Goal: Task Accomplishment & Management: Use online tool/utility

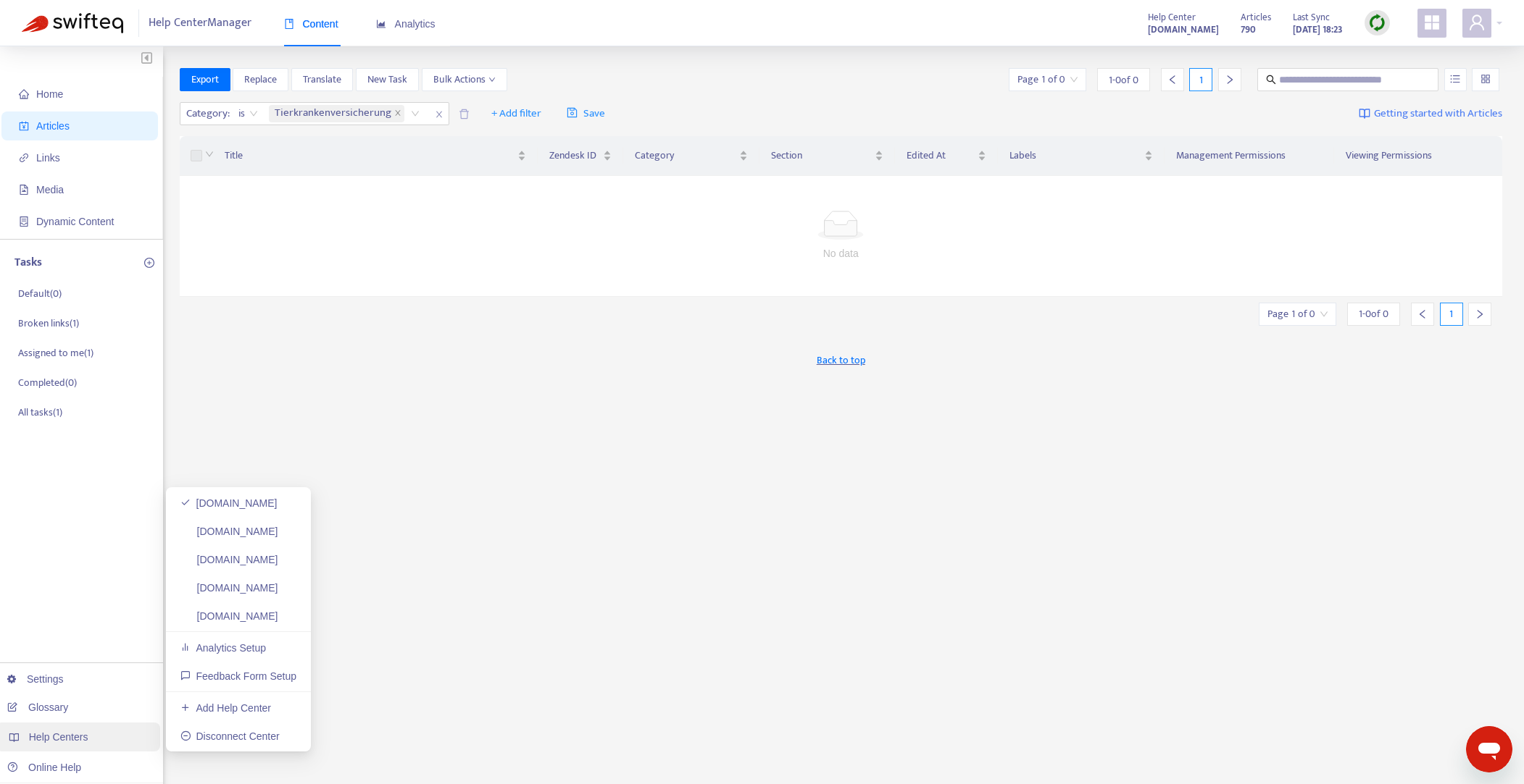
click at [60, 738] on span "Help Centers" at bounding box center [58, 737] width 60 height 12
click at [234, 620] on link "[DOMAIN_NAME]" at bounding box center [229, 616] width 98 height 12
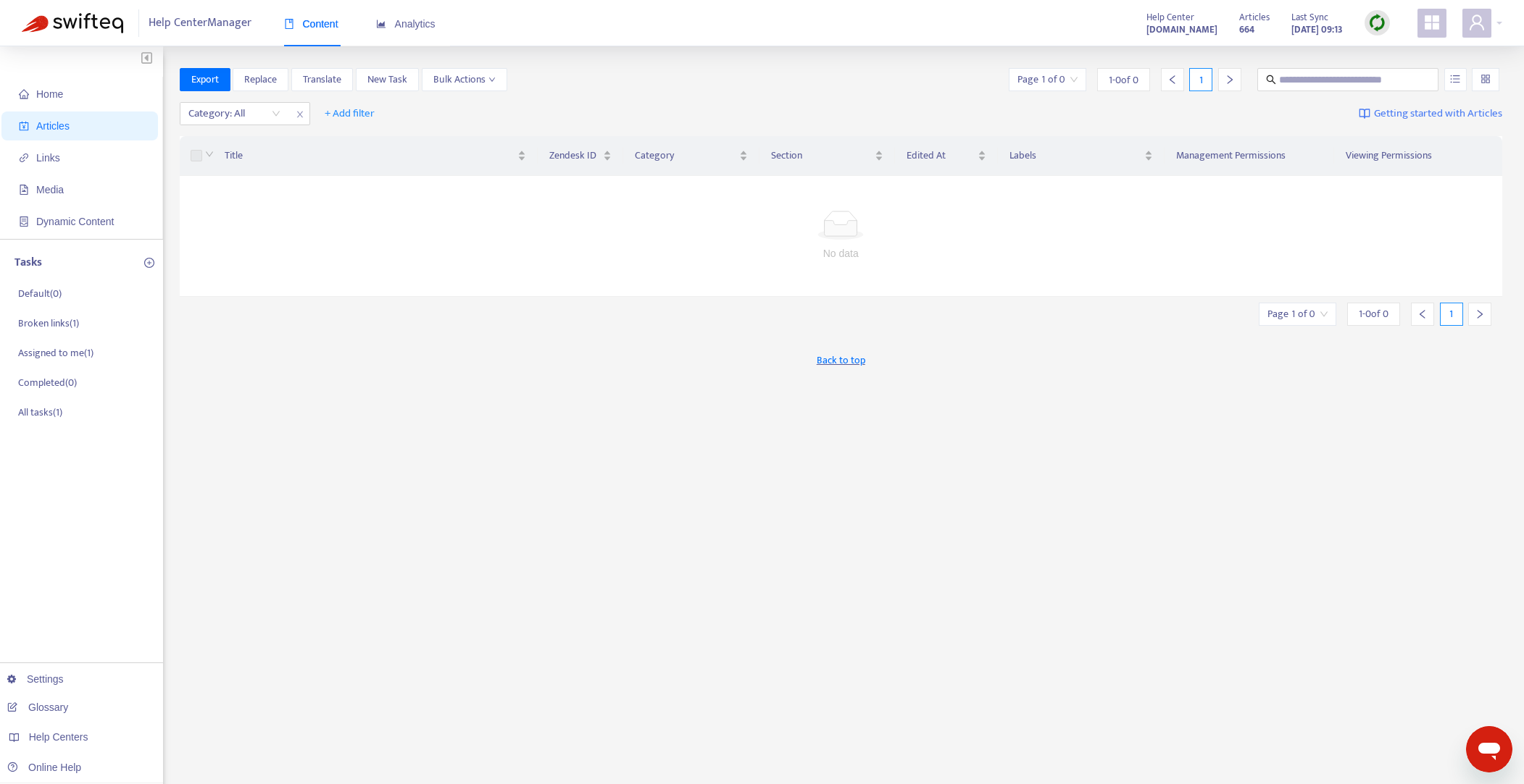
click at [1378, 24] on img at bounding box center [1377, 23] width 18 height 18
drag, startPoint x: 1414, startPoint y: 76, endPoint x: 1381, endPoint y: 75, distance: 33.0
click at [1414, 76] on link "Full Sync" at bounding box center [1402, 76] width 52 height 17
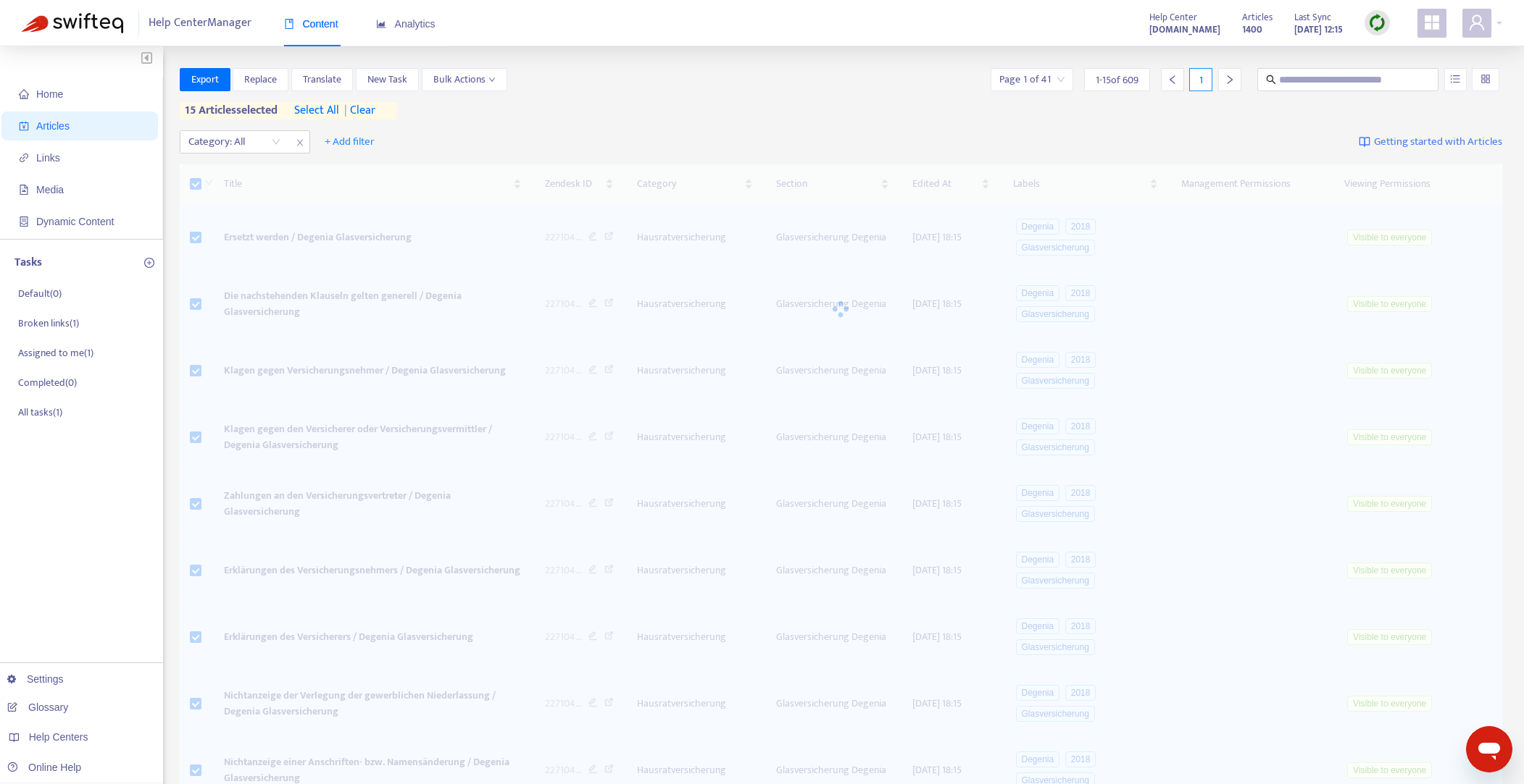
click at [324, 109] on span "select all" at bounding box center [316, 111] width 45 height 18
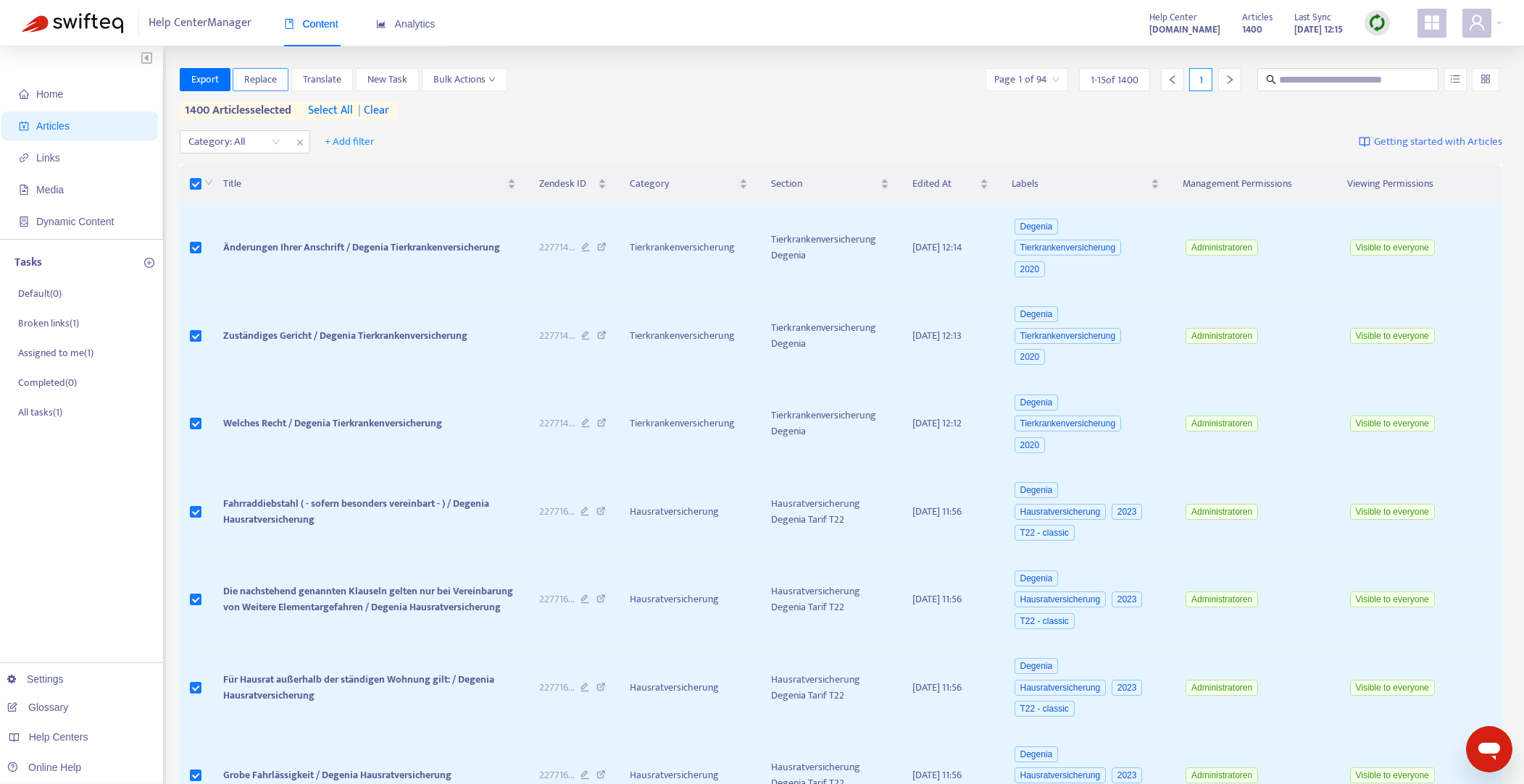
click at [262, 78] on span "Replace" at bounding box center [260, 80] width 32 height 16
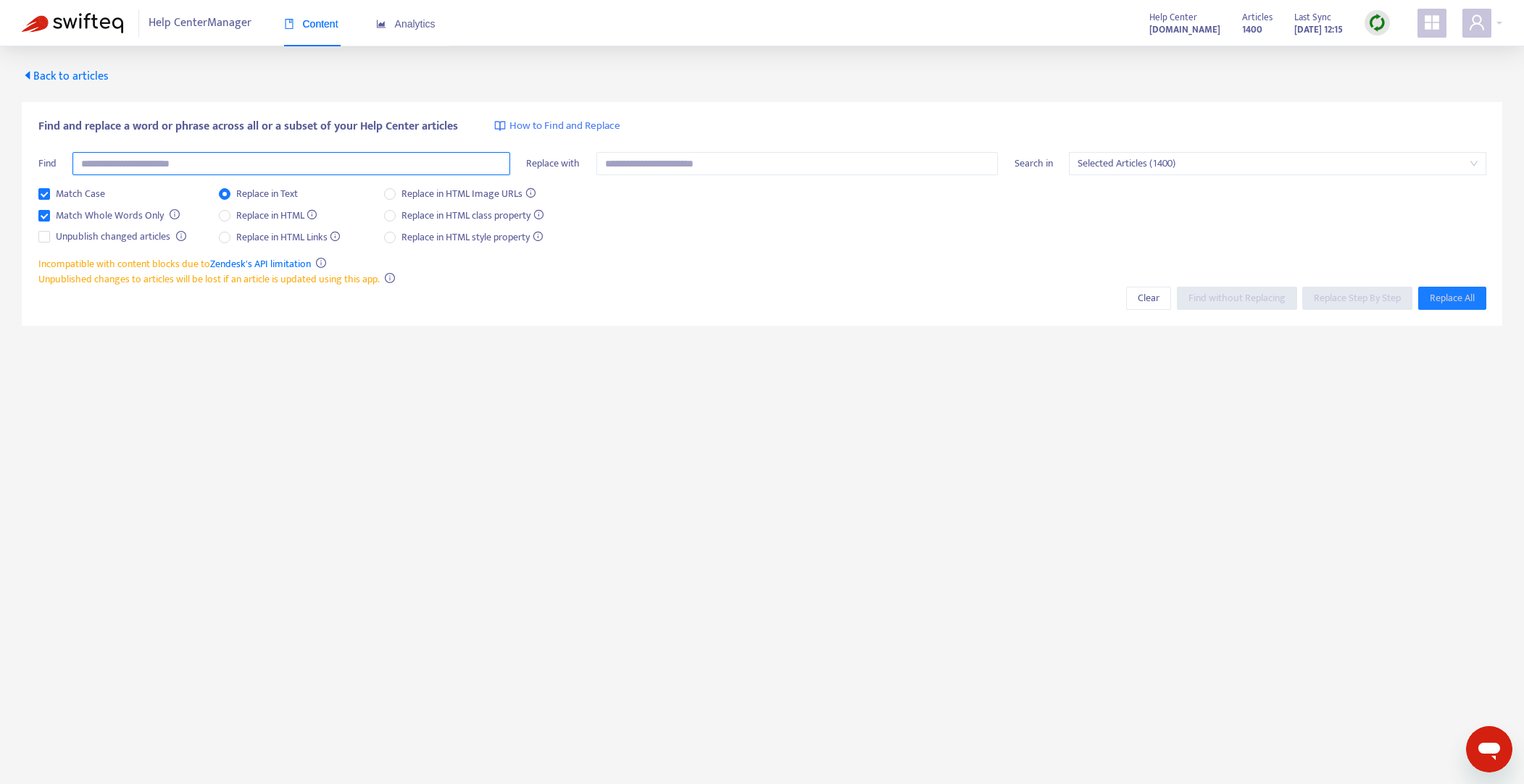
click at [330, 165] on input "text" at bounding box center [291, 164] width 437 height 24
paste input "***"
type input "***"
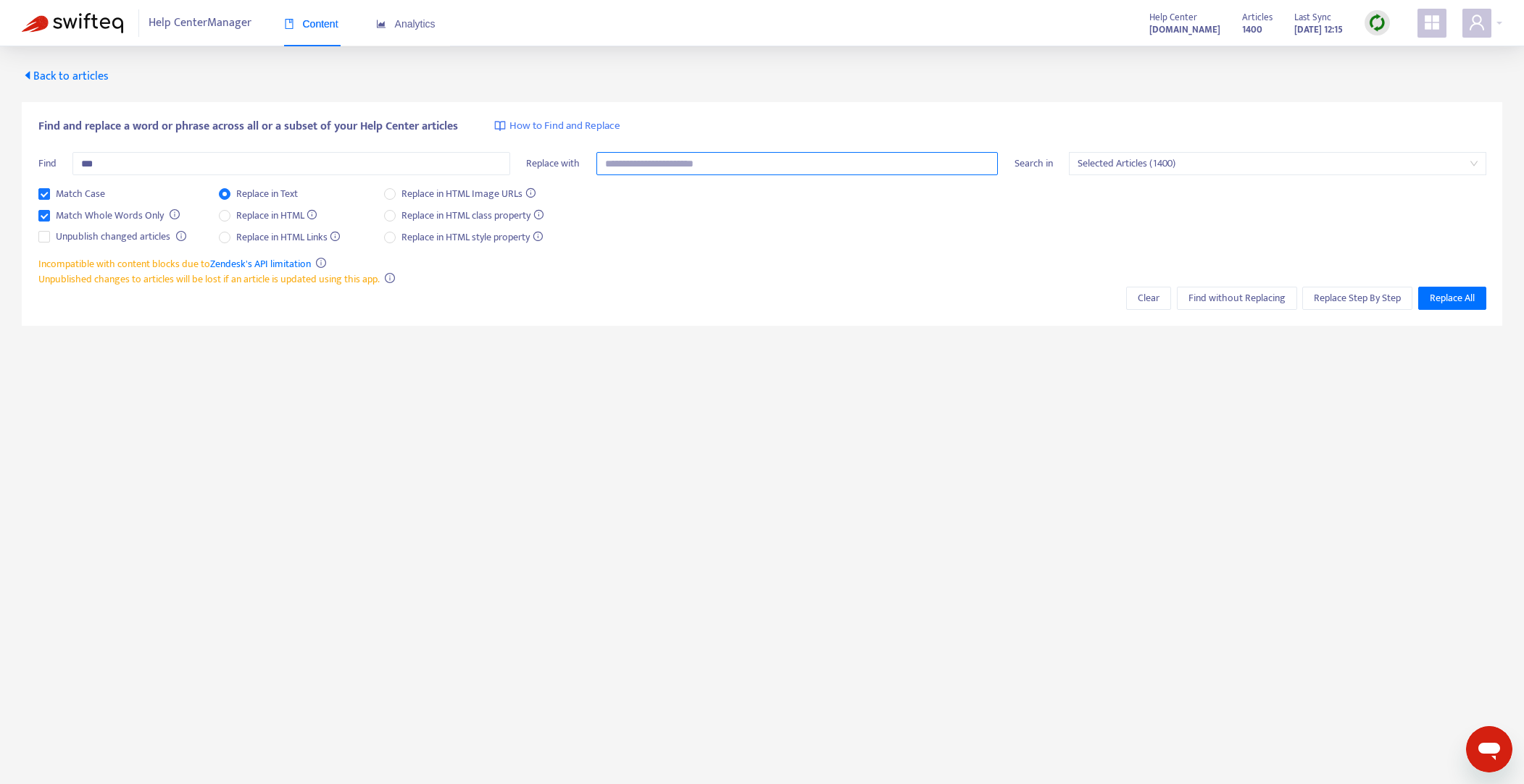
drag, startPoint x: 648, startPoint y: 163, endPoint x: 657, endPoint y: 162, distance: 9.1
click at [650, 163] on input "text" at bounding box center [797, 164] width 402 height 24
paste input "***"
click at [609, 164] on input "***" at bounding box center [797, 164] width 402 height 24
type input "*"
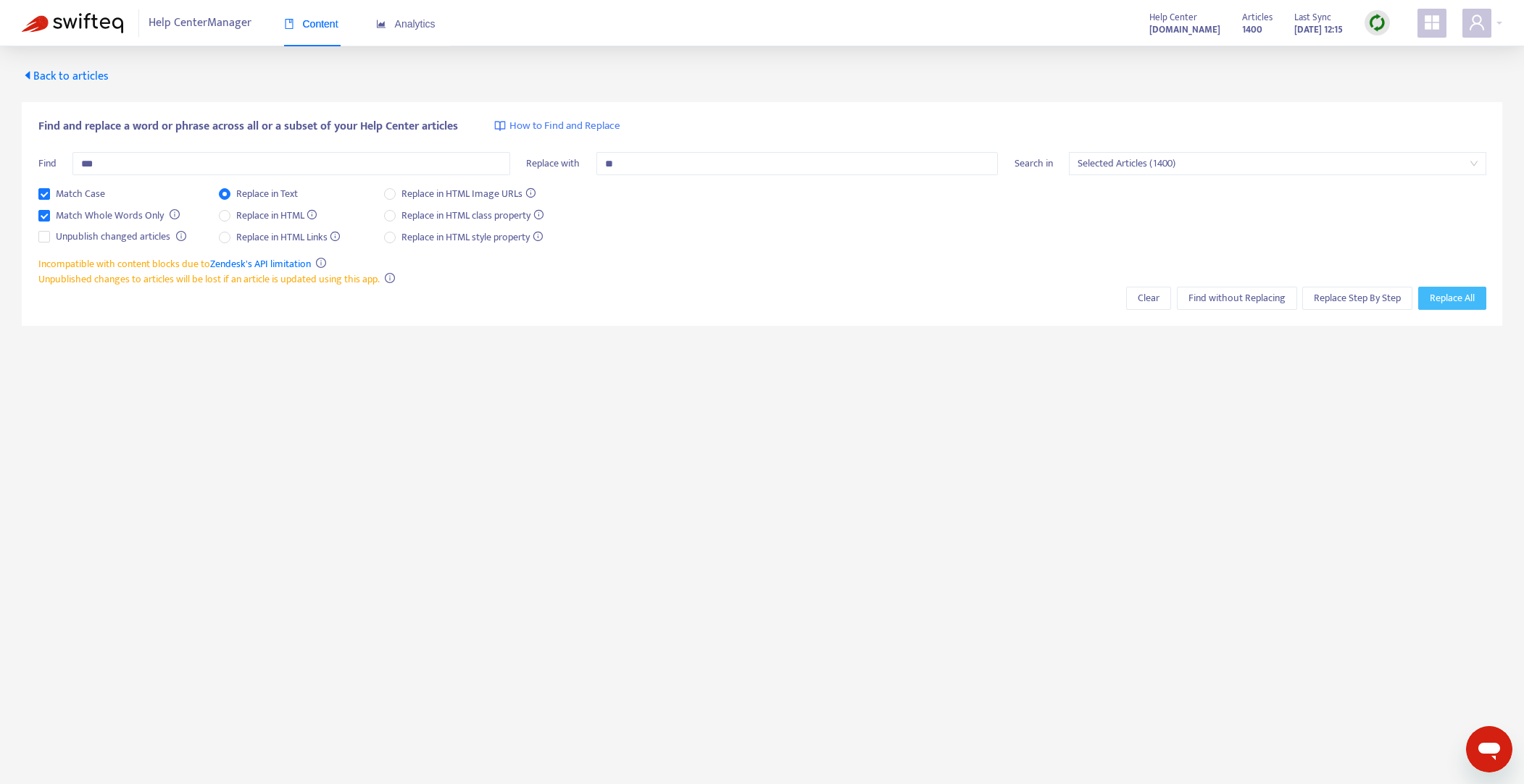
click at [1459, 296] on span "Replace All" at bounding box center [1451, 298] width 45 height 16
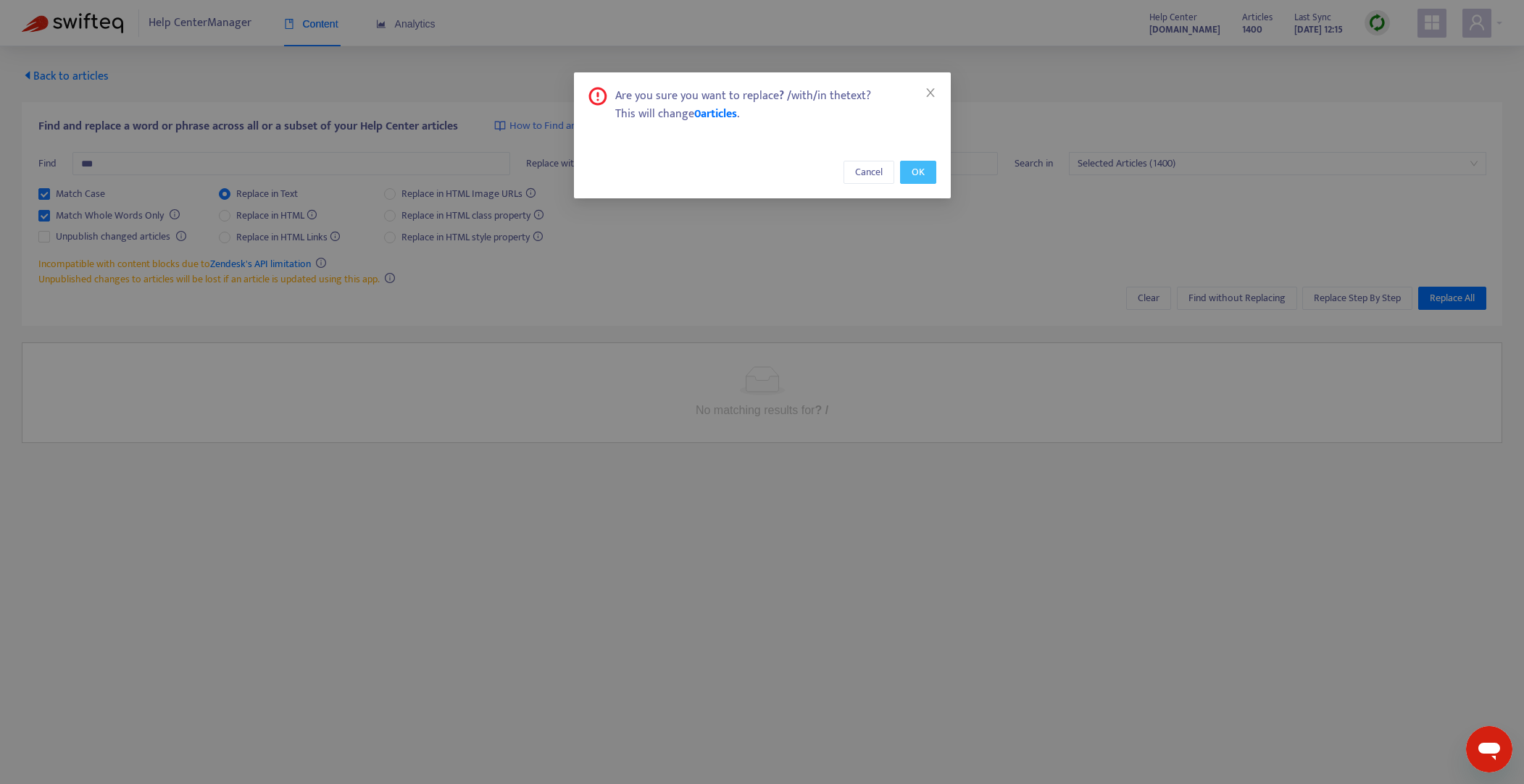
click at [912, 173] on span "OK" at bounding box center [918, 173] width 13 height 16
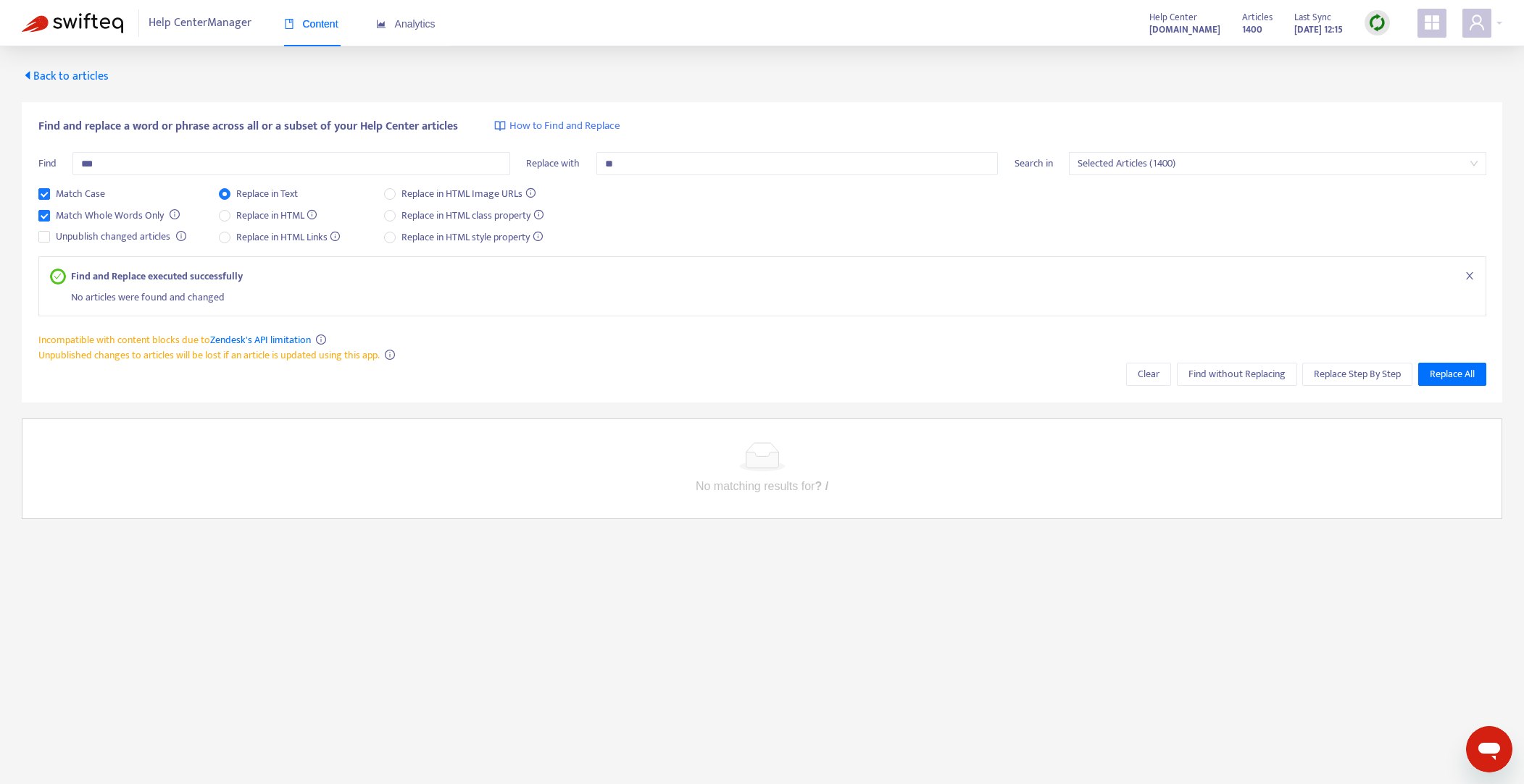
click at [82, 76] on span "Back to articles" at bounding box center [65, 76] width 87 height 20
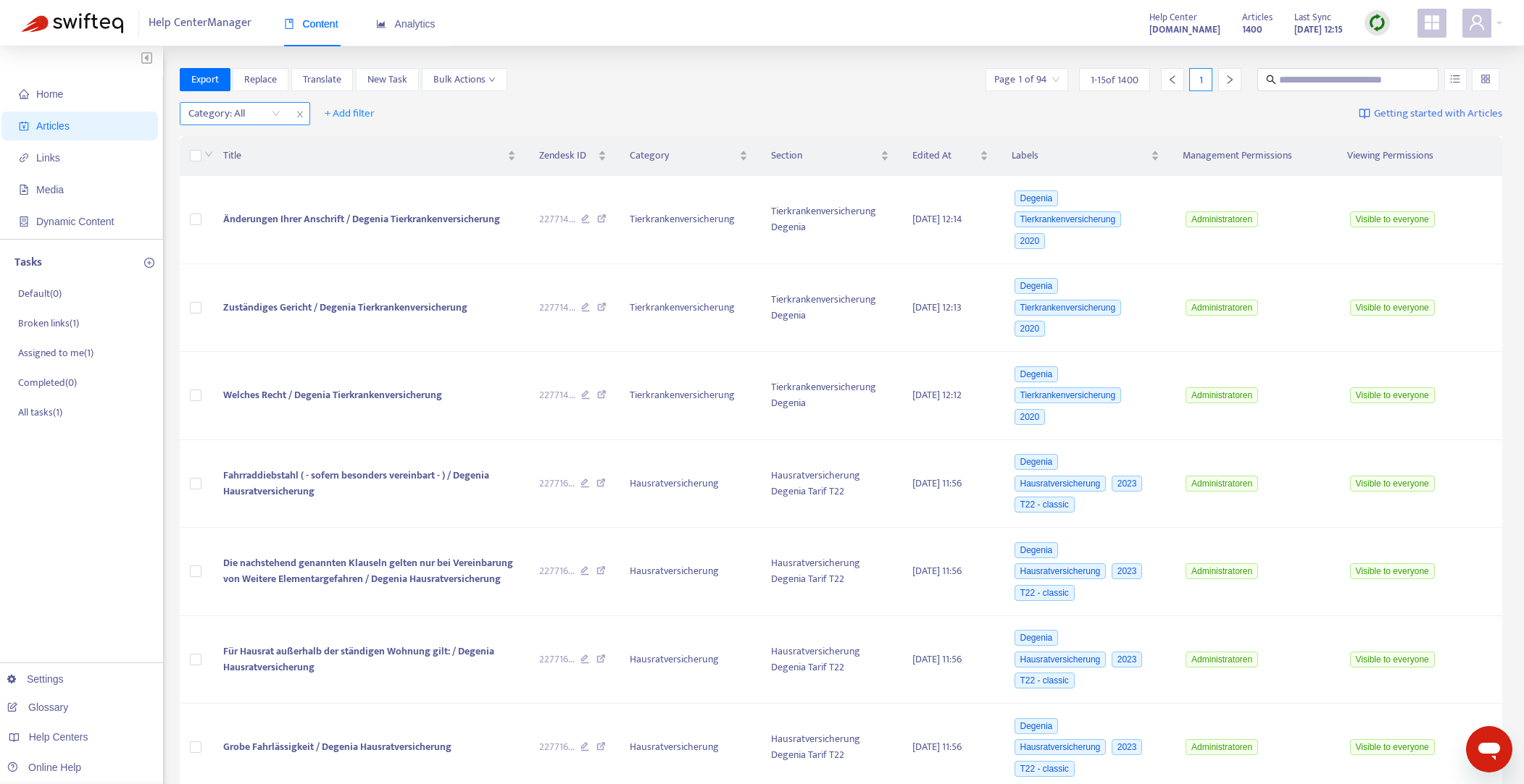
click at [299, 115] on icon "close" at bounding box center [300, 115] width 9 height 9
click at [235, 115] on span "+ Add filter" at bounding box center [219, 114] width 50 height 18
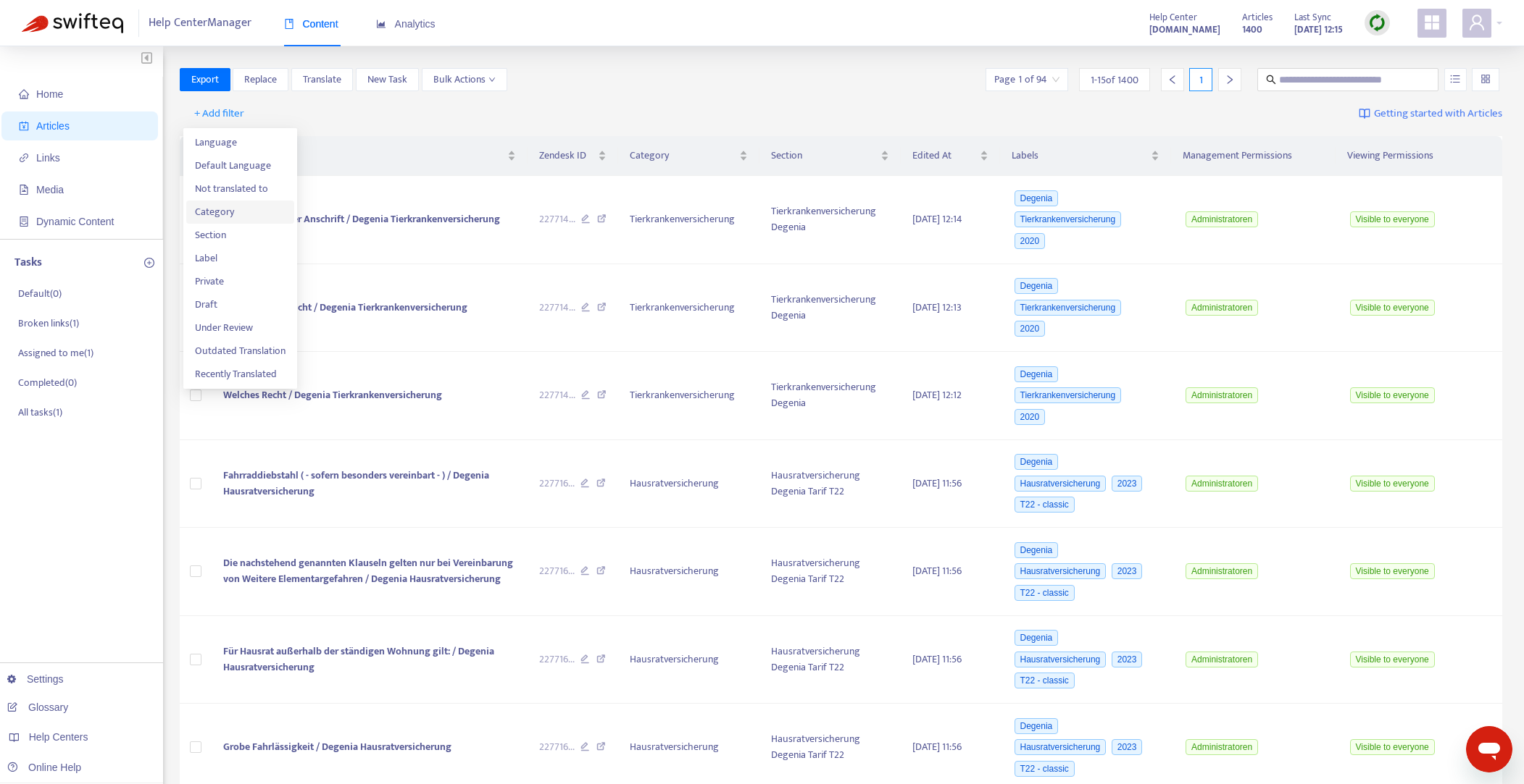
click at [223, 215] on span "Category" at bounding box center [240, 212] width 90 height 16
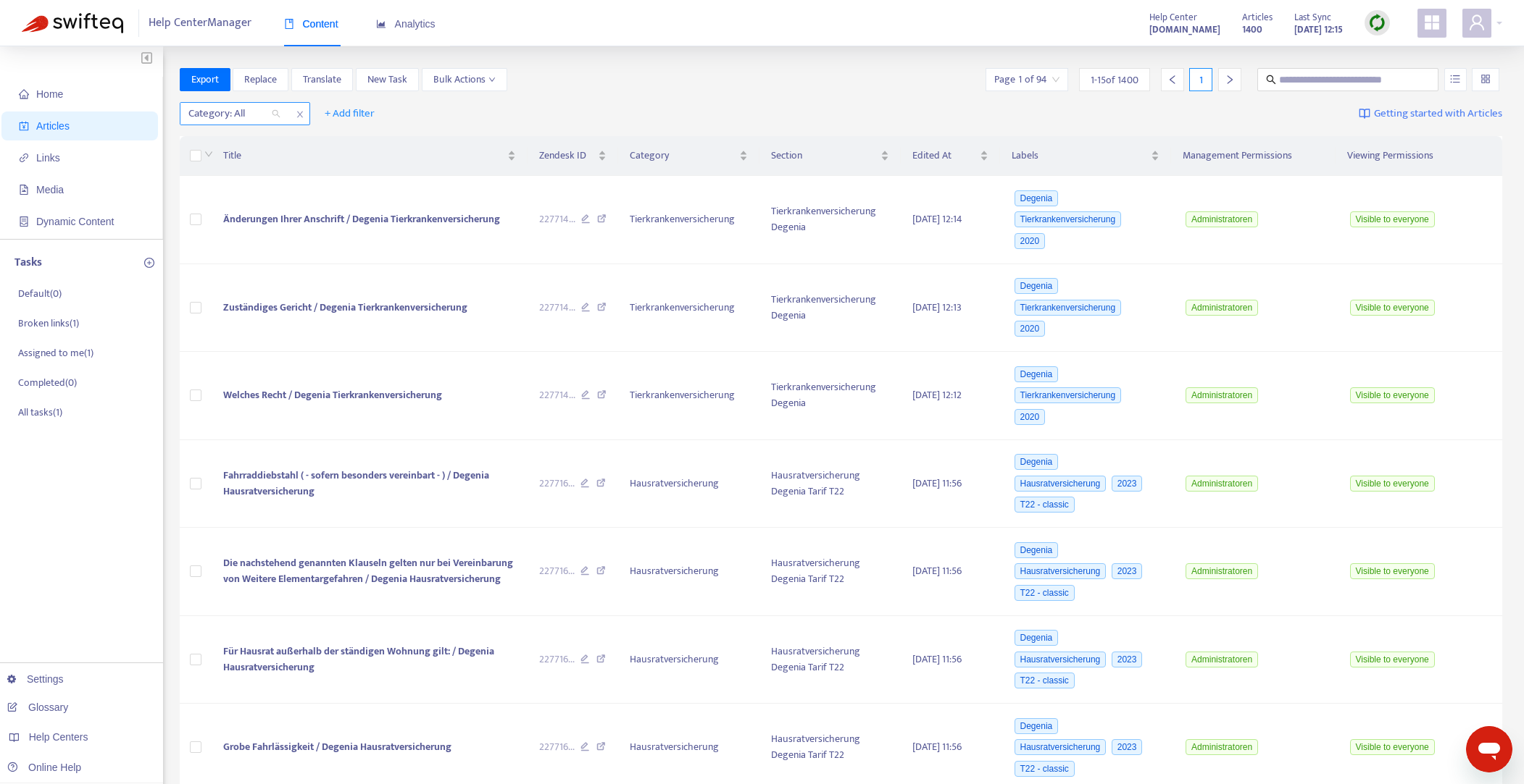
click at [277, 114] on div "Category: All" at bounding box center [234, 114] width 108 height 22
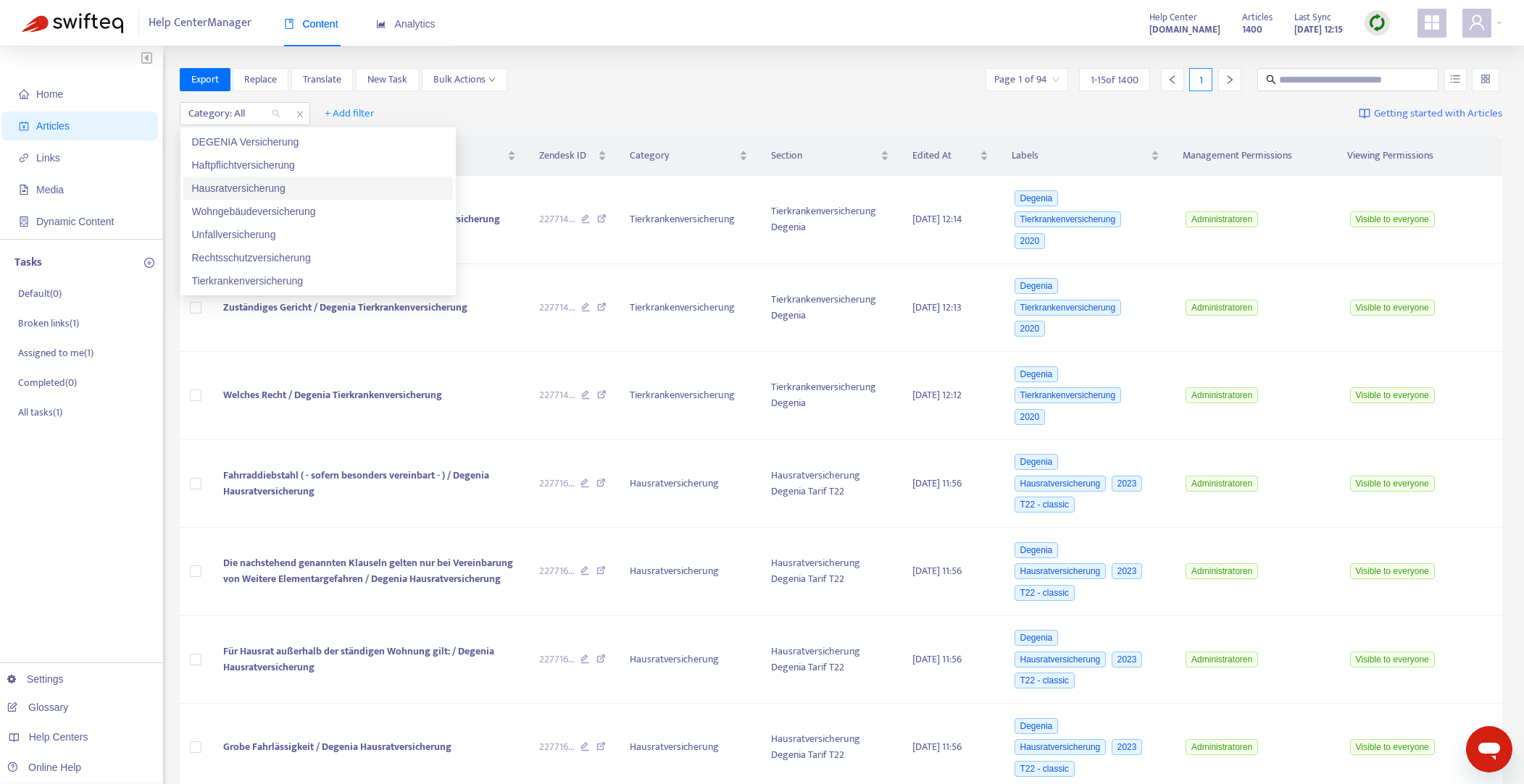
scroll to position [21, 0]
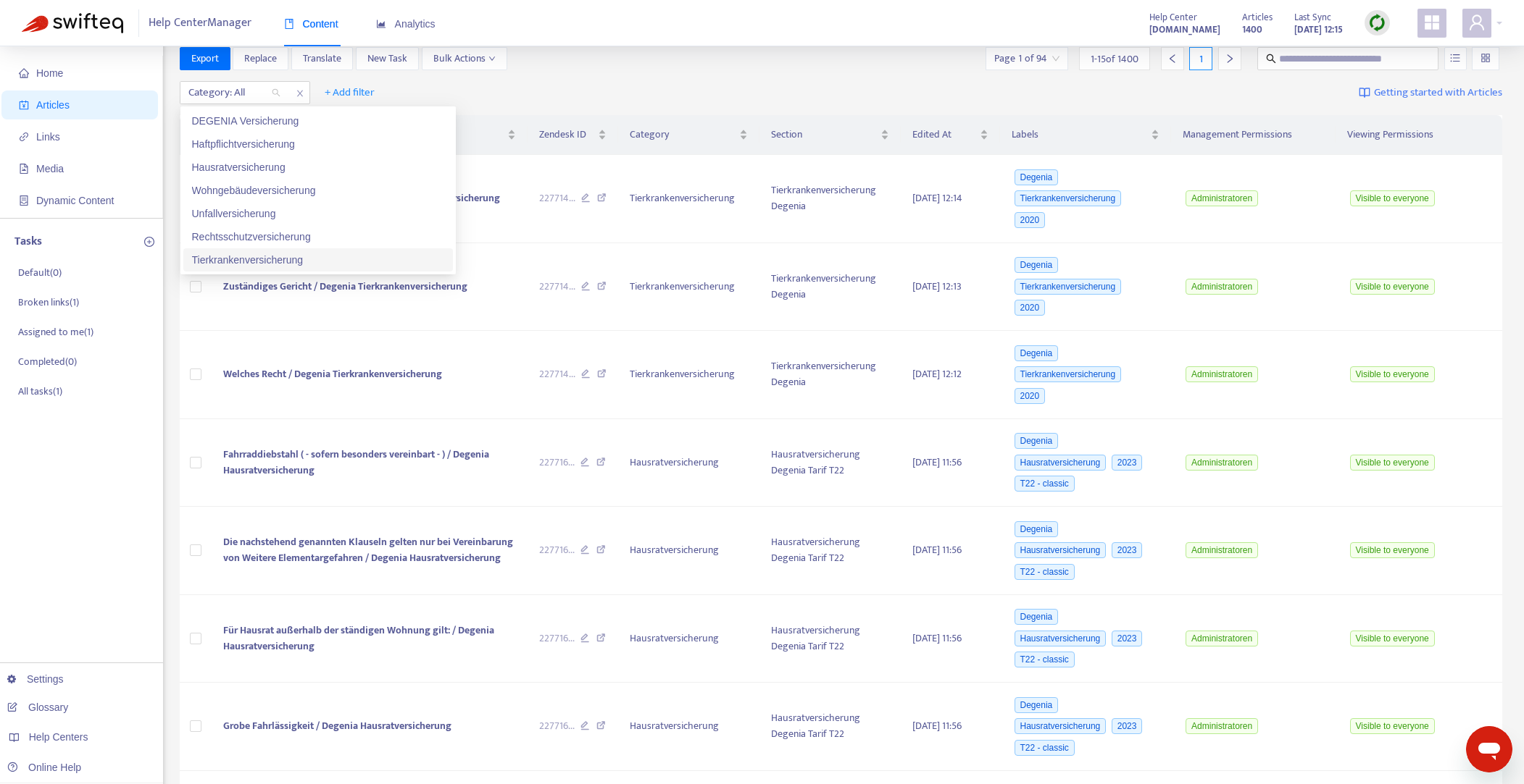
click at [281, 259] on div "Tierkrankenversicherung" at bounding box center [318, 260] width 252 height 16
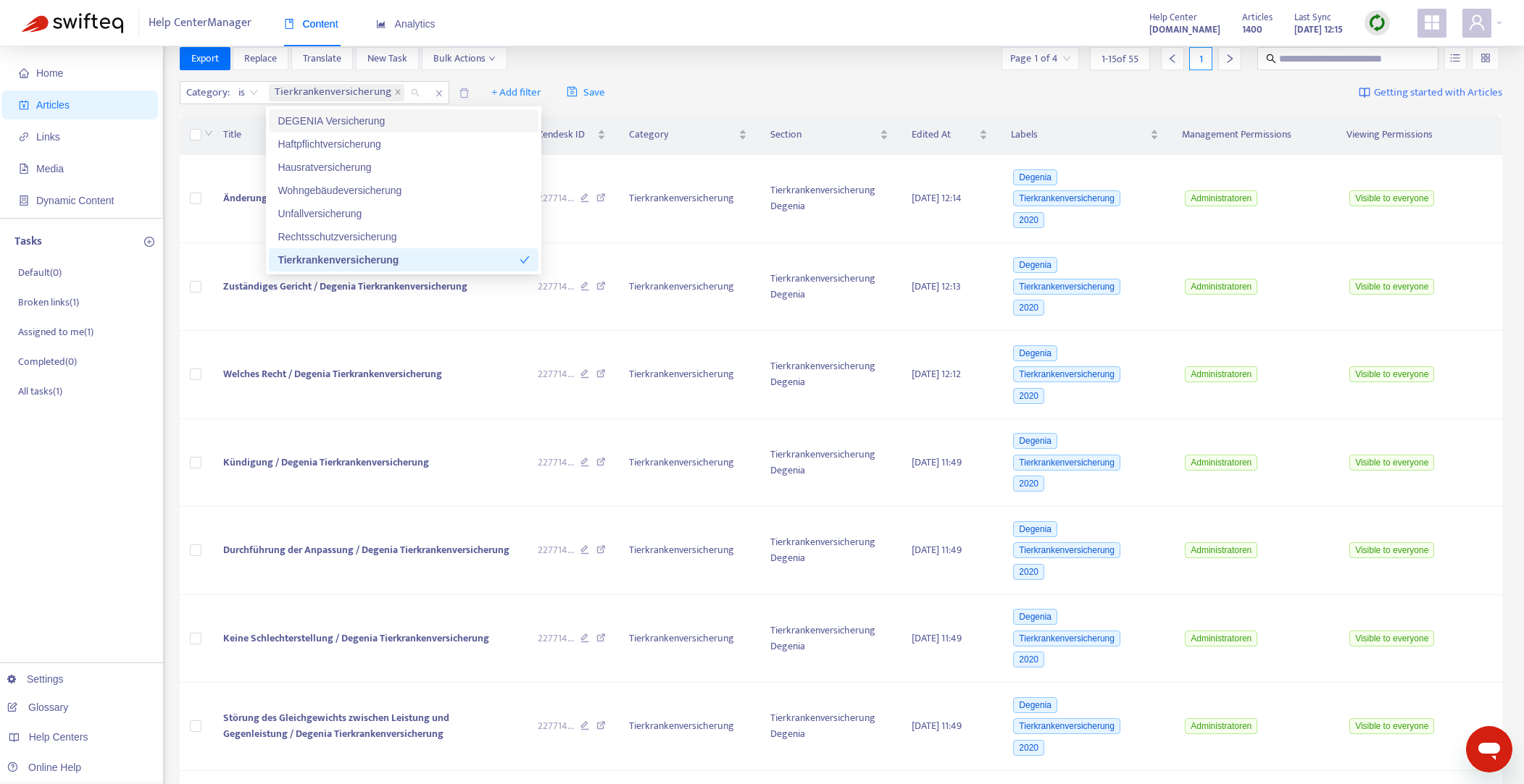
click at [727, 87] on div "Category : is Tierkrankenversicherung + Add filter Save Getting started with Ar…" at bounding box center [841, 93] width 1323 height 34
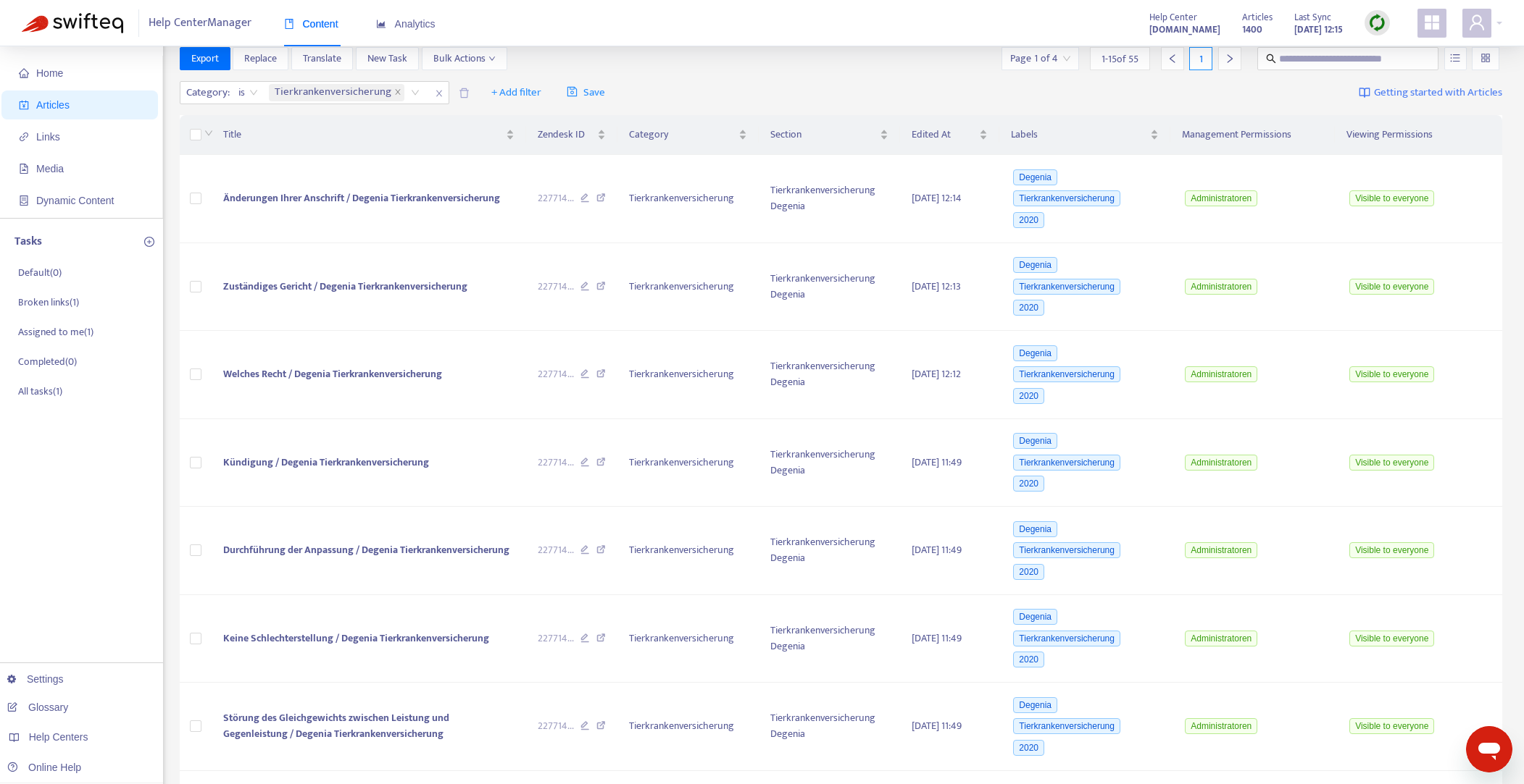
click at [187, 132] on th at bounding box center [196, 135] width 32 height 40
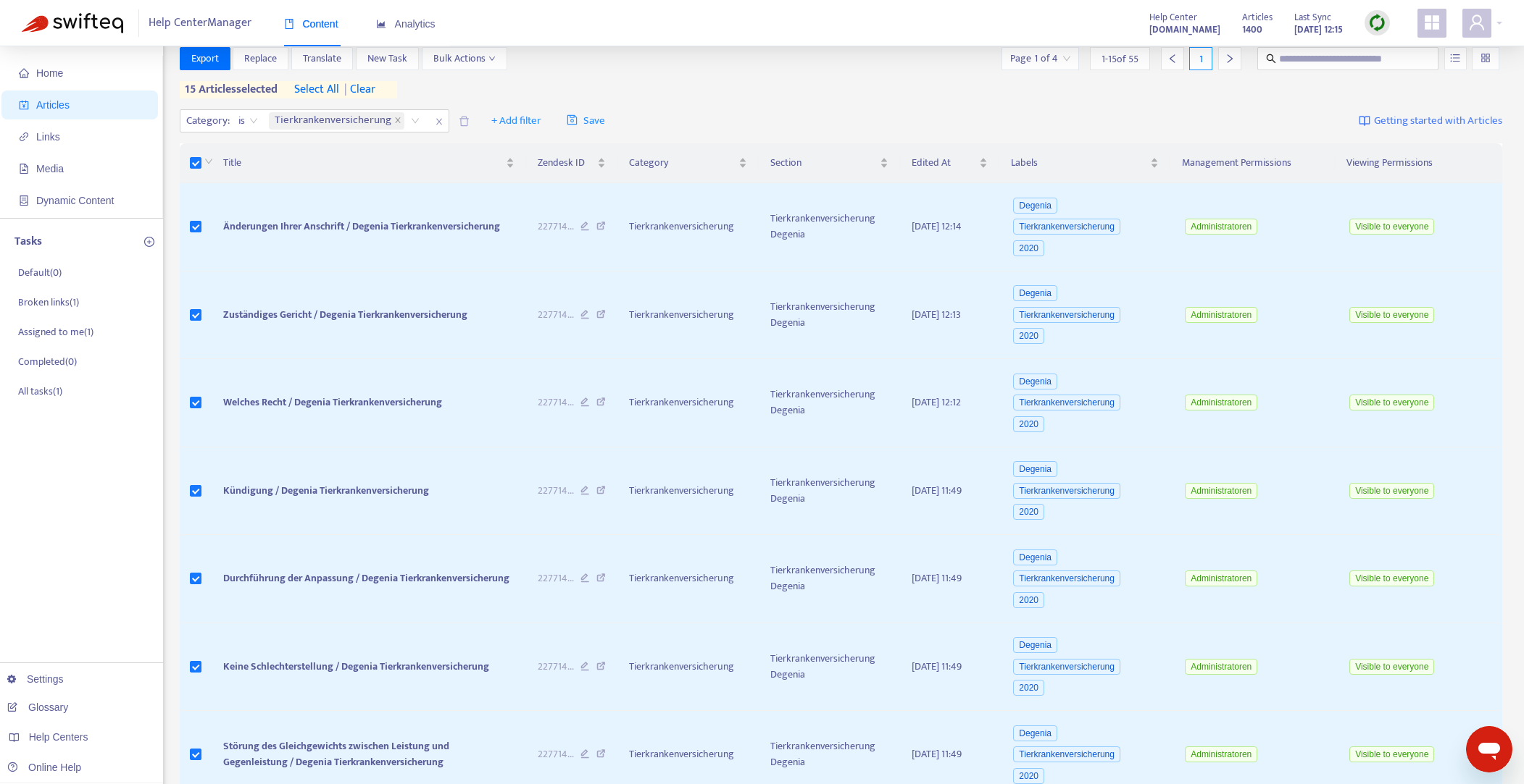
click at [330, 88] on span "select all" at bounding box center [316, 90] width 45 height 18
click at [268, 60] on span "Replace" at bounding box center [260, 59] width 32 height 16
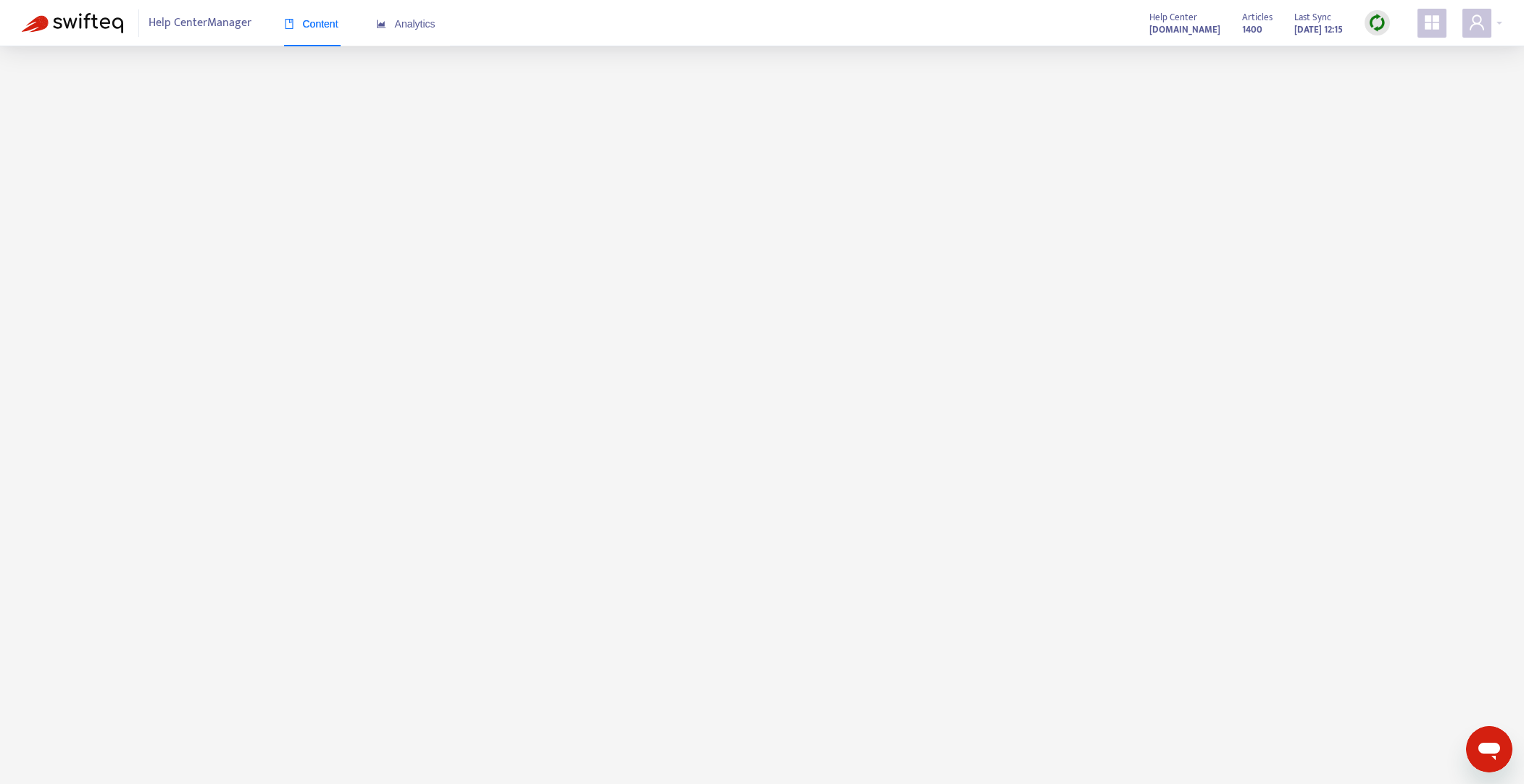
scroll to position [0, 0]
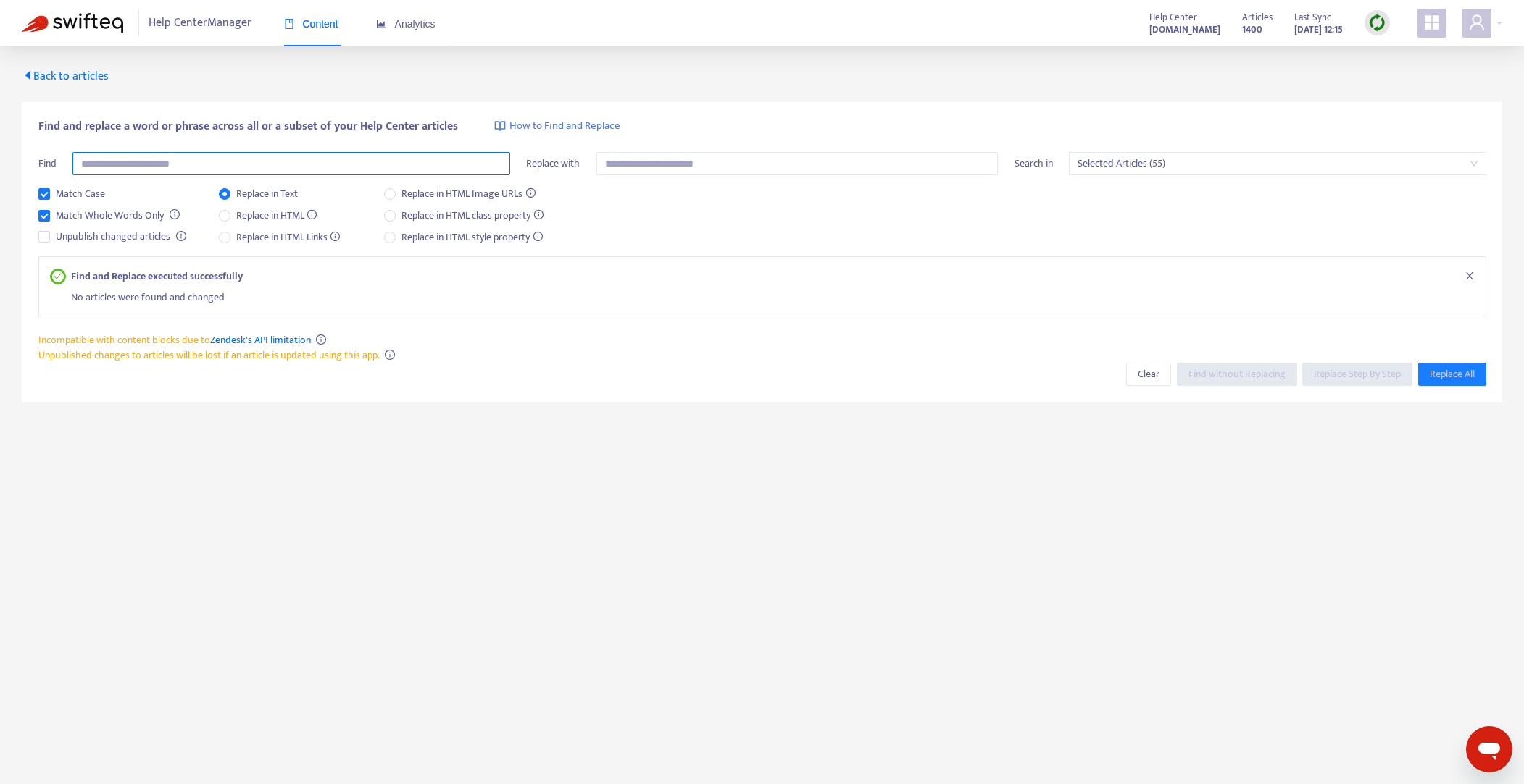
click at [266, 160] on input "text" at bounding box center [291, 164] width 437 height 24
paste input "***"
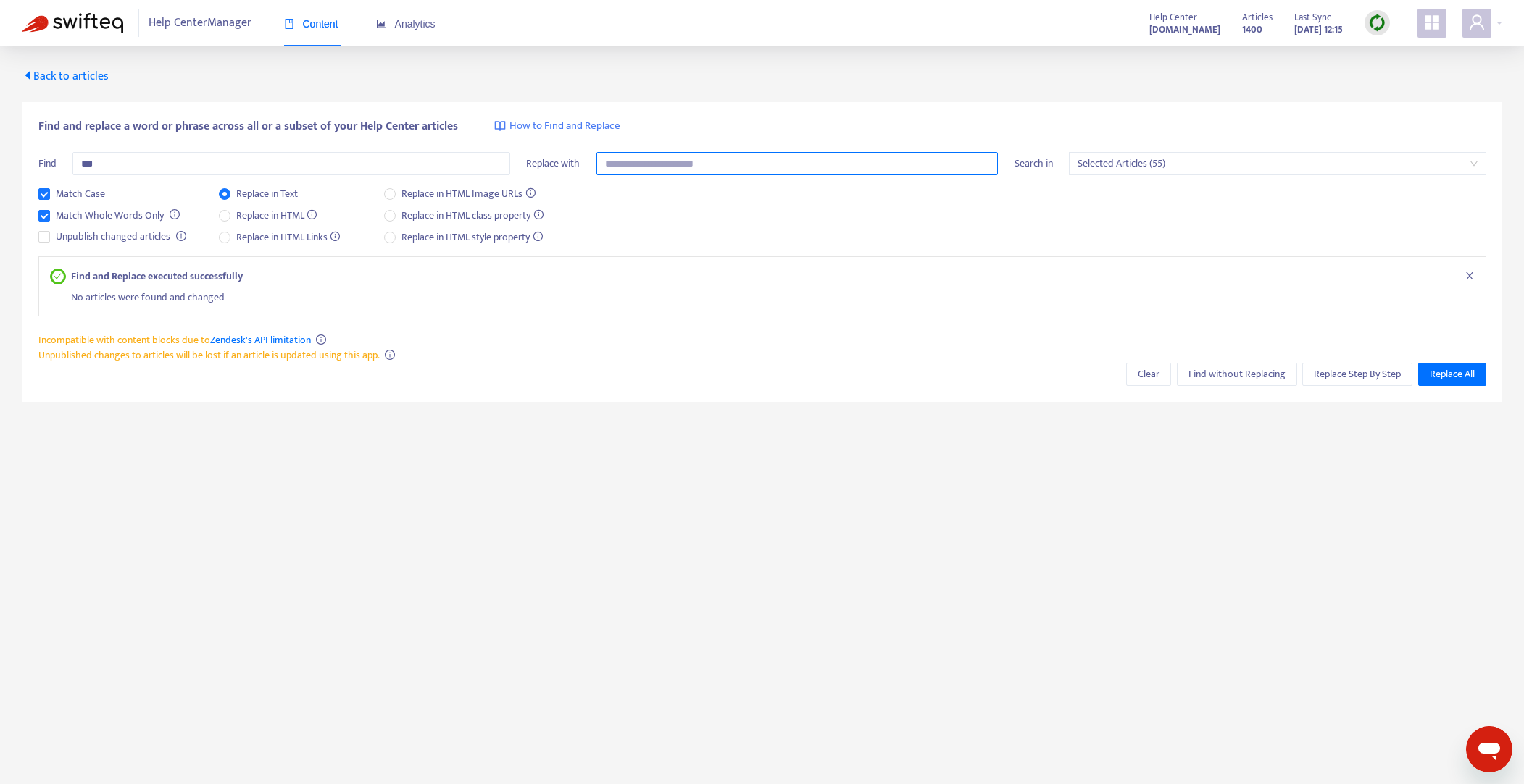
click at [707, 167] on input "text" at bounding box center [797, 164] width 402 height 24
click at [361, 159] on input "***" at bounding box center [291, 164] width 437 height 24
type input "***"
click at [646, 166] on input "text" at bounding box center [797, 164] width 402 height 24
click at [345, 166] on input "***" at bounding box center [291, 164] width 437 height 24
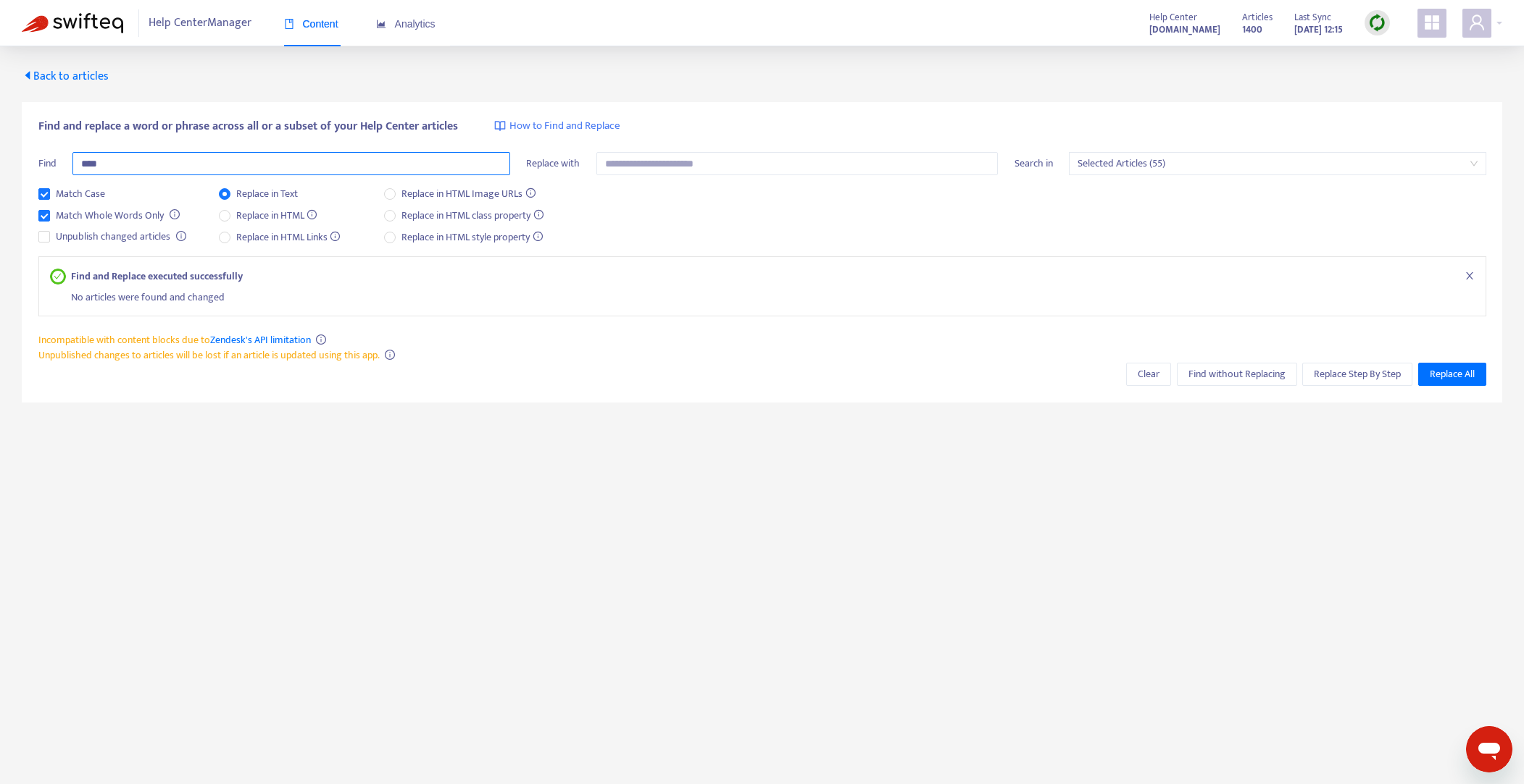
click at [345, 166] on input "***" at bounding box center [291, 164] width 437 height 24
click at [639, 161] on input "text" at bounding box center [797, 164] width 402 height 24
paste input "***"
drag, startPoint x: 610, startPoint y: 164, endPoint x: 568, endPoint y: 231, distance: 79.1
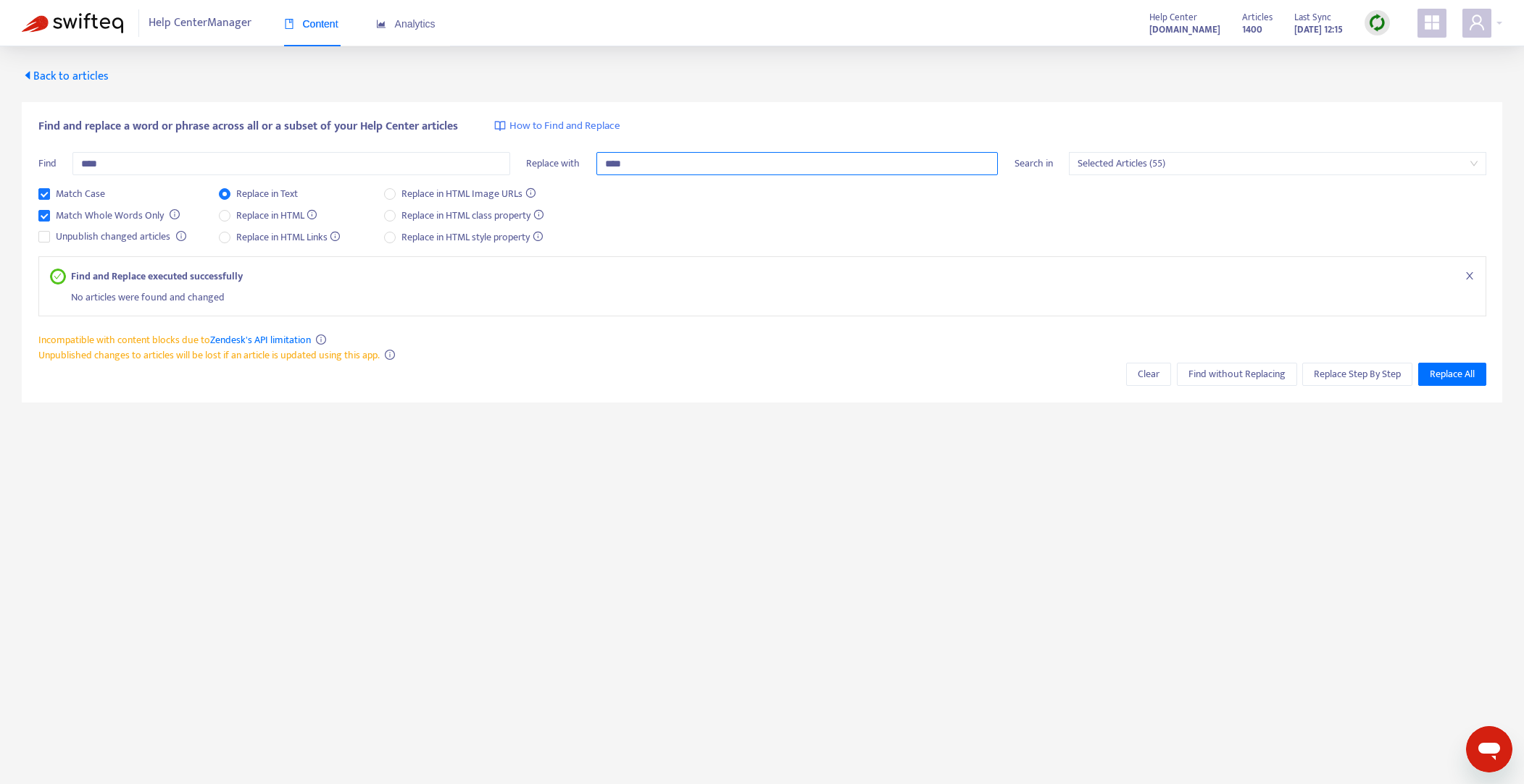
click at [609, 164] on input "***" at bounding box center [797, 164] width 402 height 24
type input "*"
click at [1453, 375] on span "Replace All" at bounding box center [1451, 375] width 45 height 16
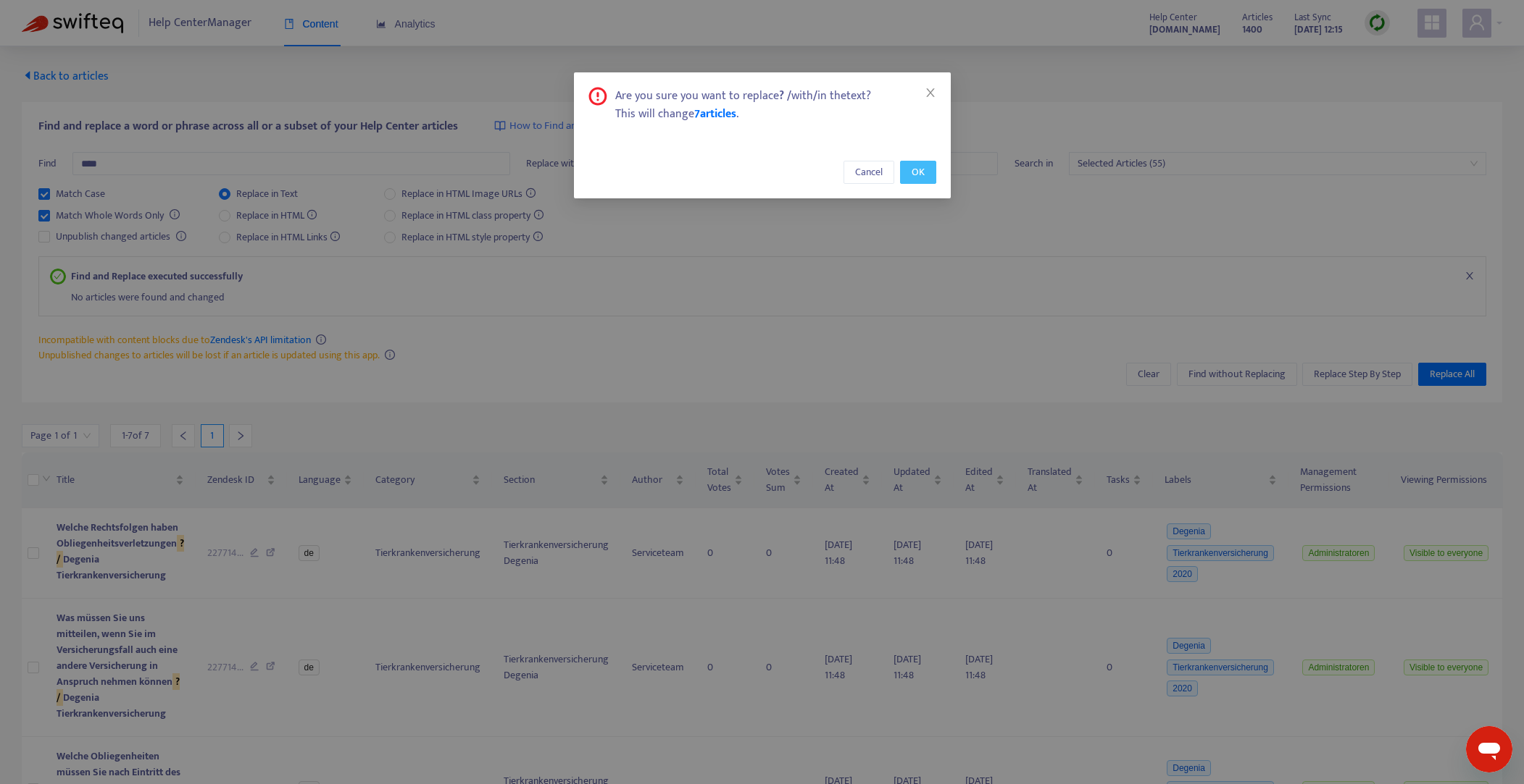
click at [919, 172] on span "OK" at bounding box center [918, 173] width 13 height 16
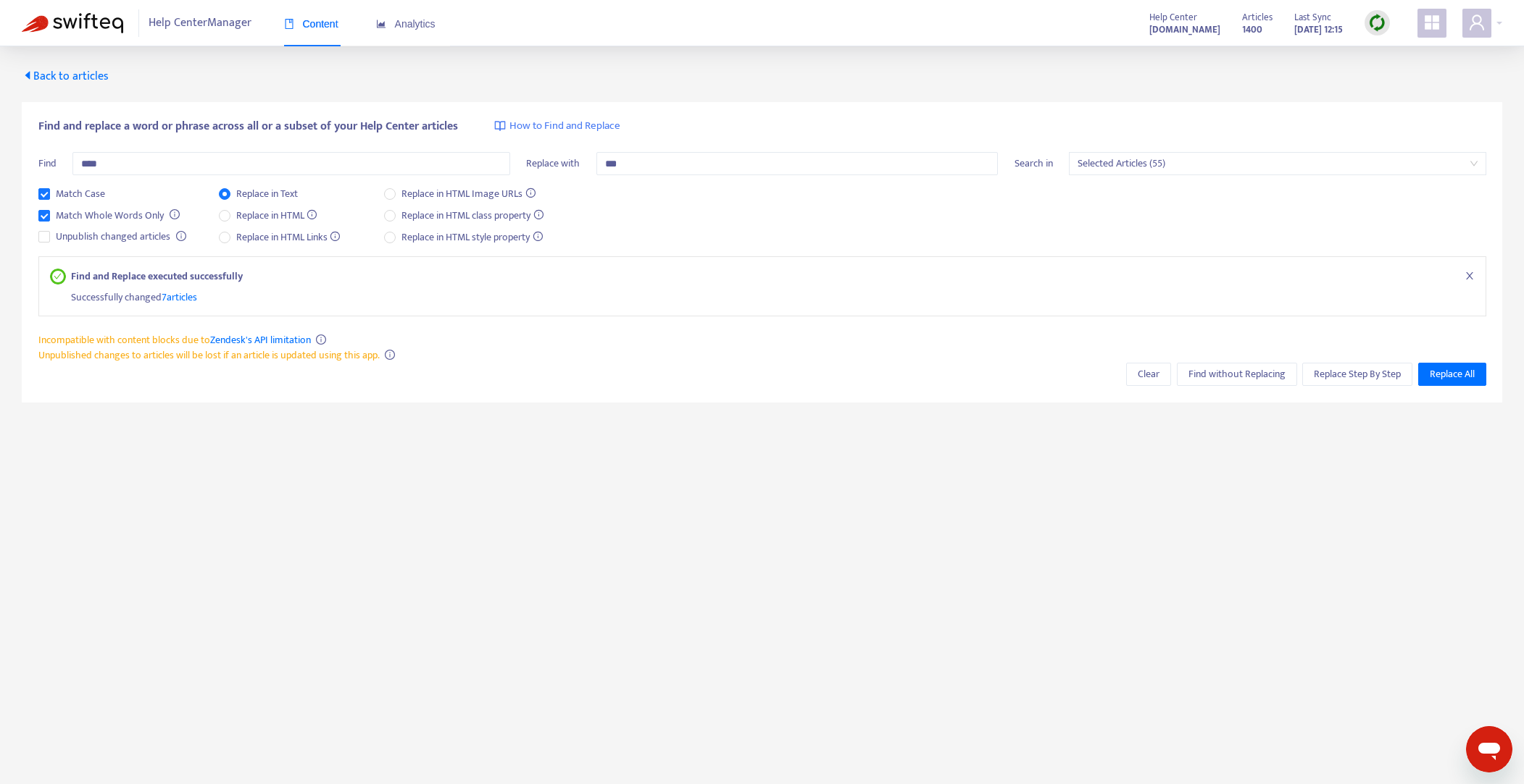
click at [70, 75] on span "Back to articles" at bounding box center [65, 76] width 87 height 20
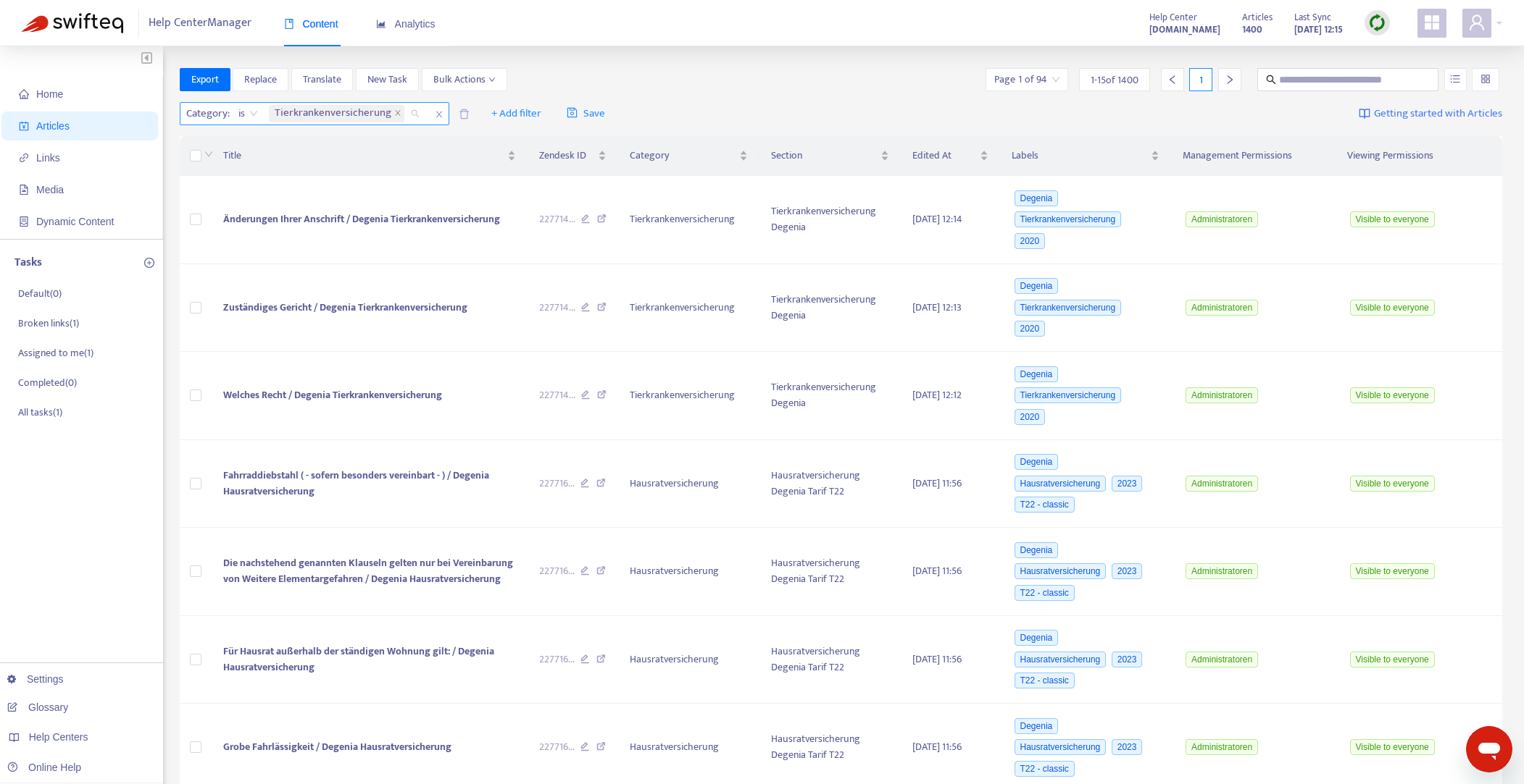
click at [410, 115] on div "Tierkrankenversicherung" at bounding box center [347, 114] width 162 height 22
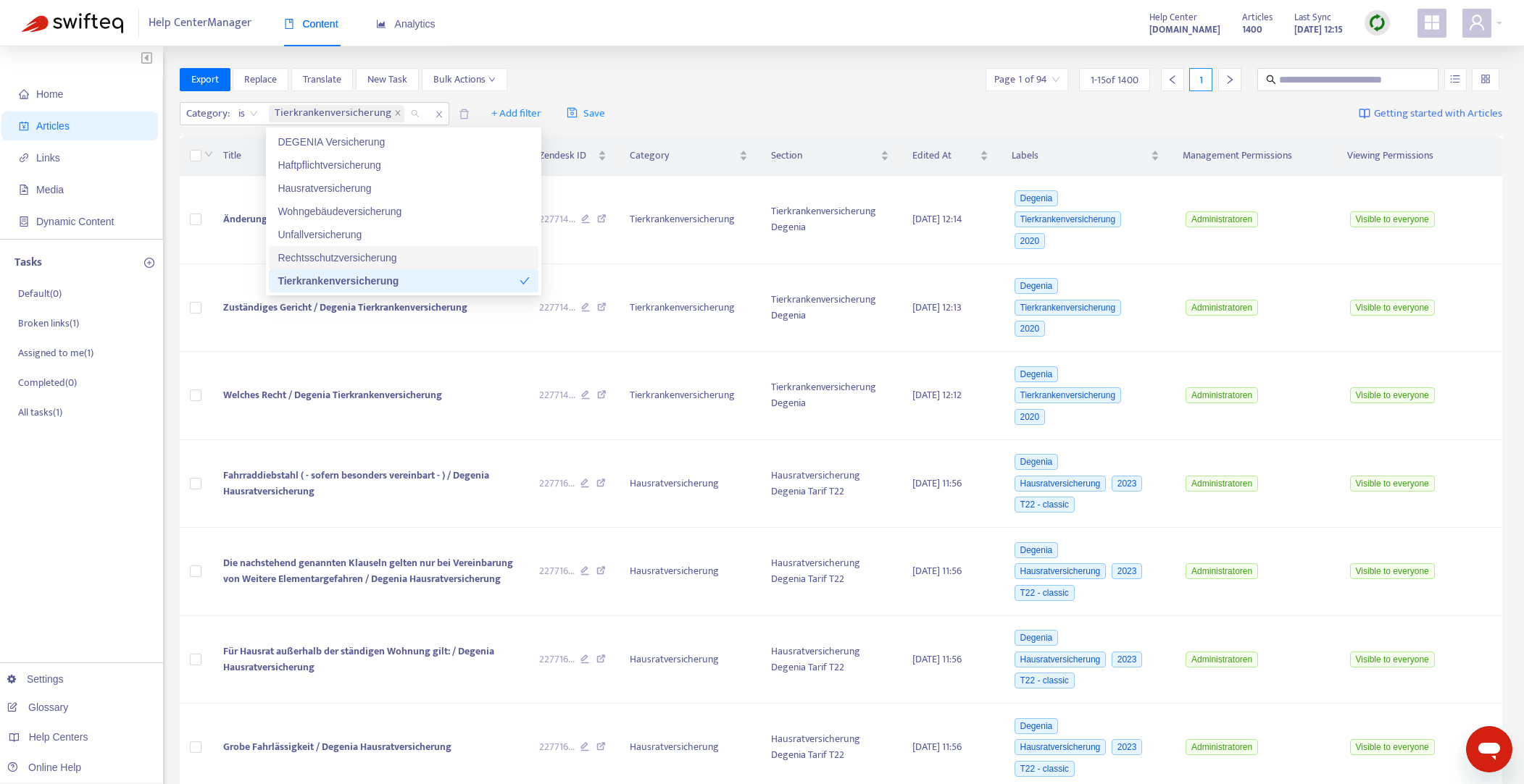
drag, startPoint x: 373, startPoint y: 255, endPoint x: 397, endPoint y: 138, distance: 119.4
click at [373, 254] on div "Rechtsschutzversicherung" at bounding box center [403, 258] width 252 height 16
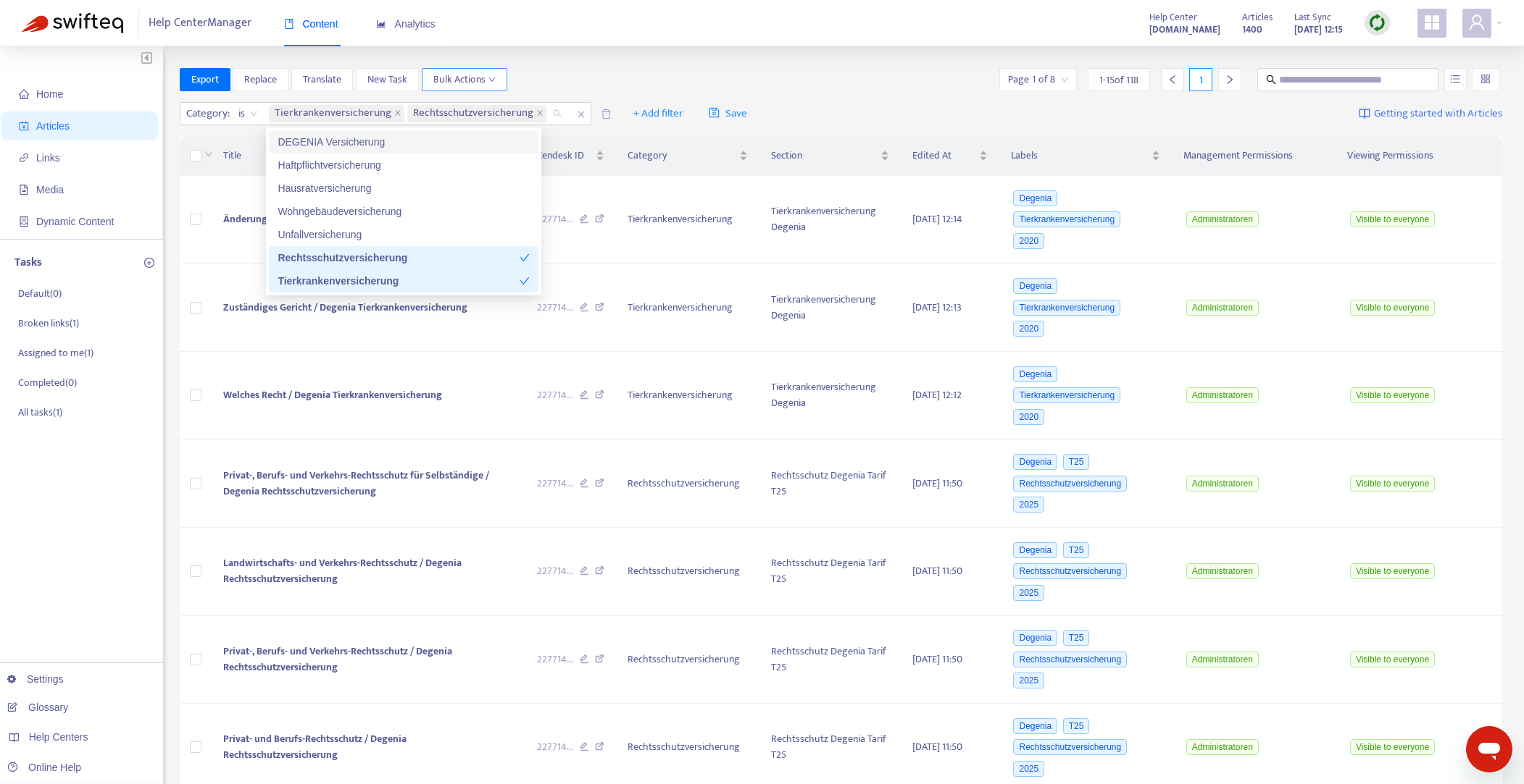
drag, startPoint x: 394, startPoint y: 114, endPoint x: 447, endPoint y: 89, distance: 58.6
click at [394, 114] on icon "close" at bounding box center [398, 113] width 7 height 7
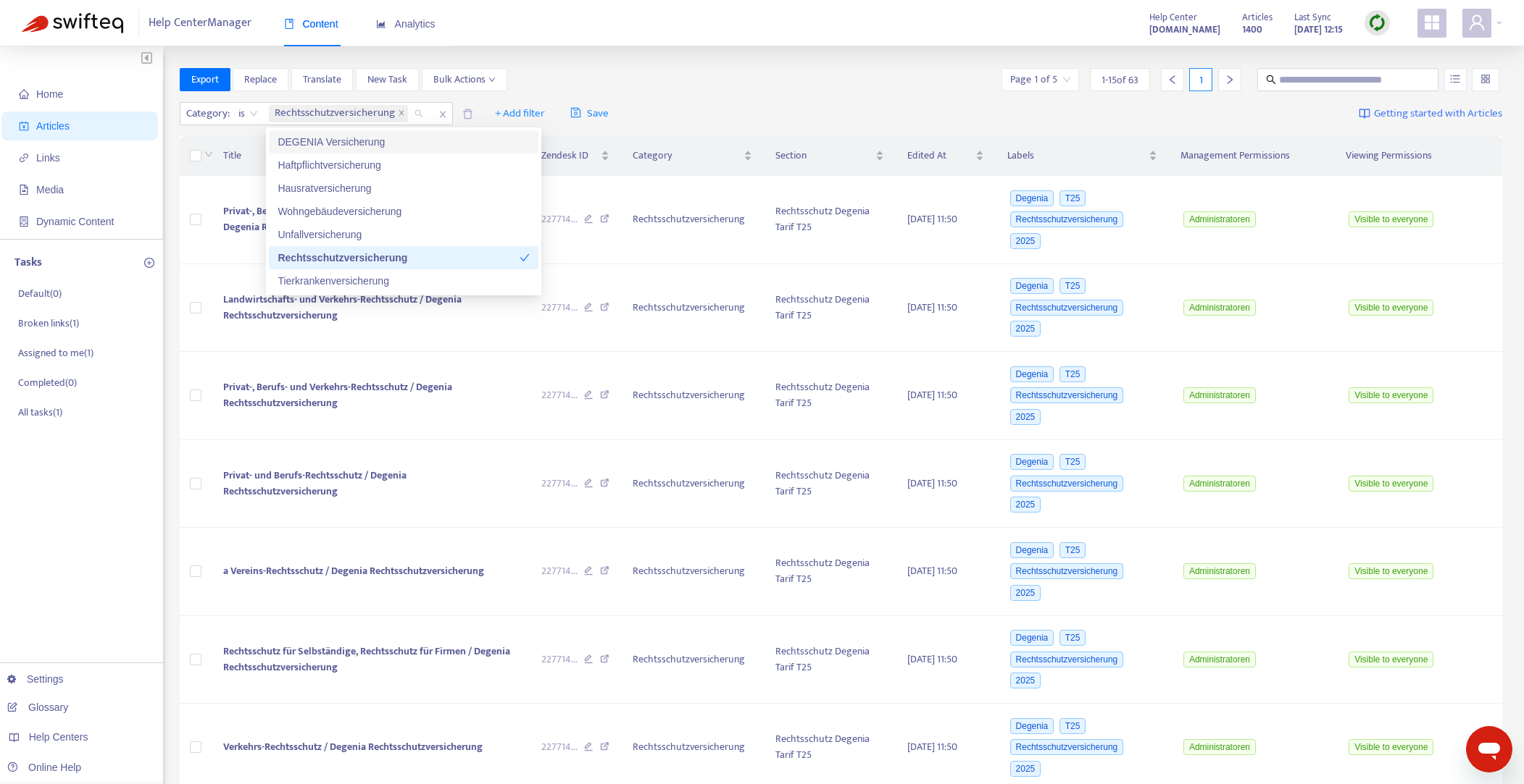
click at [867, 99] on div "Category : is Rechtsschutzversicherung + Add filter Save Getting started with A…" at bounding box center [841, 114] width 1323 height 34
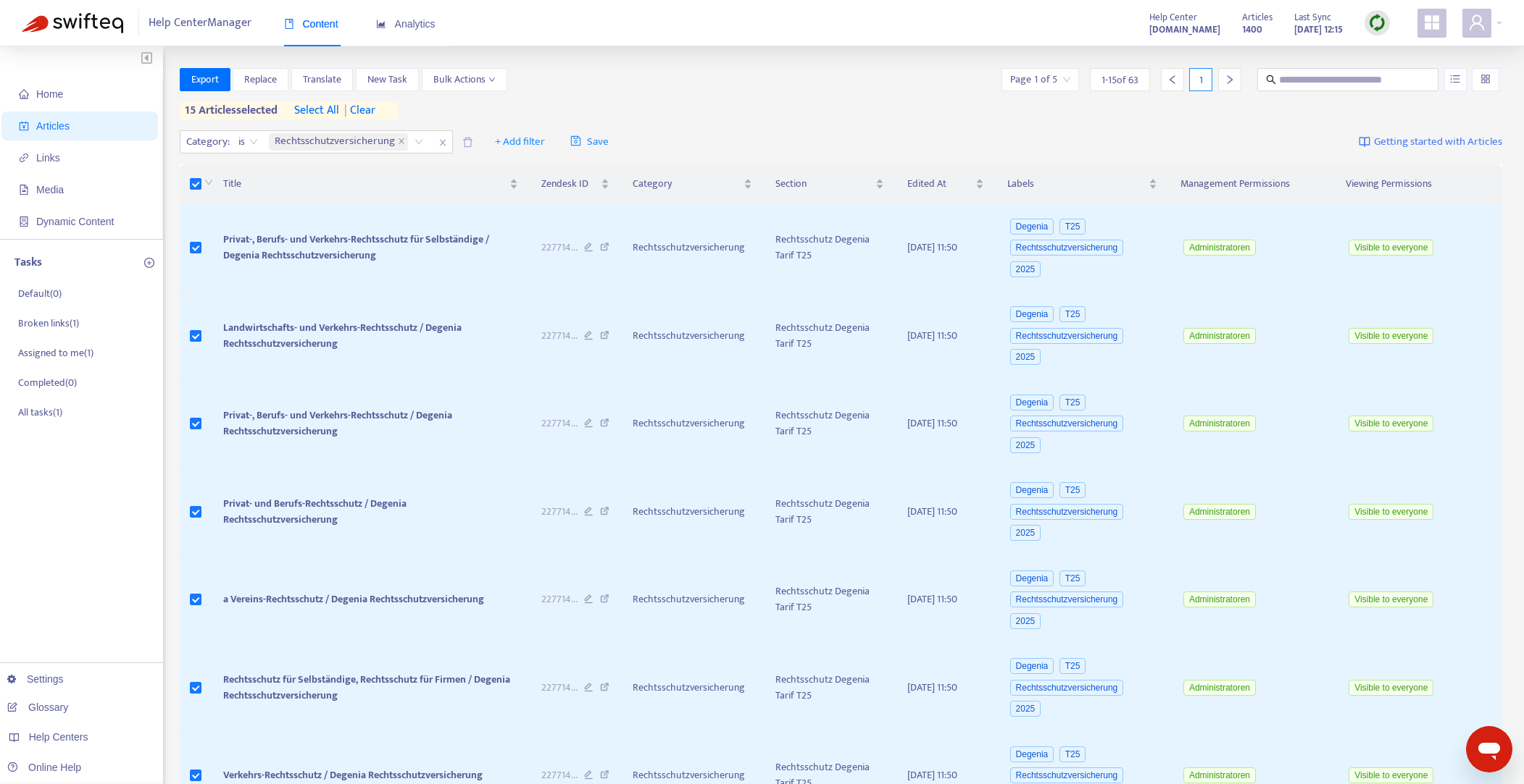
click at [312, 107] on span "select all" at bounding box center [316, 111] width 45 height 18
click at [259, 79] on span "Replace" at bounding box center [260, 80] width 32 height 16
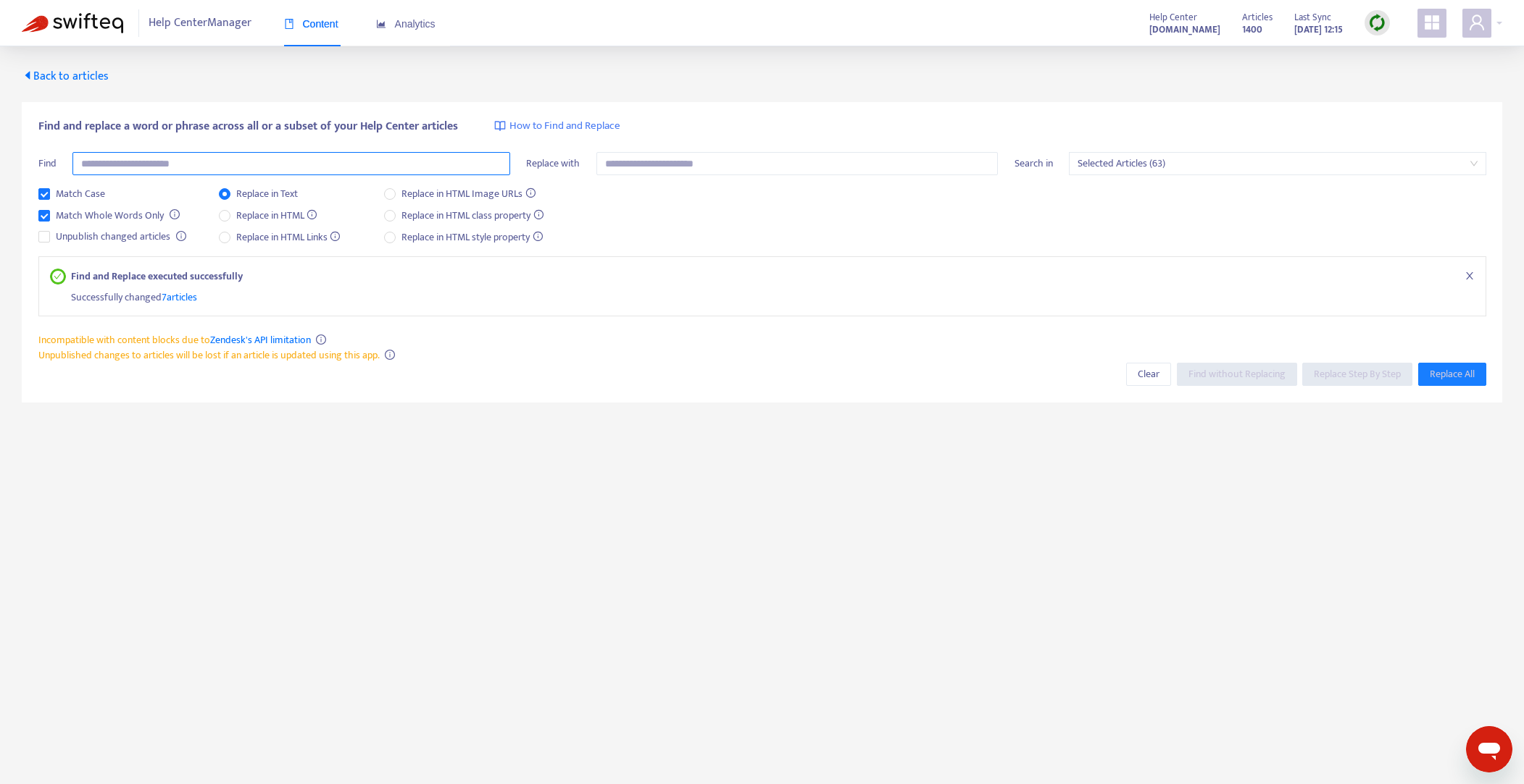
click at [284, 165] on input "text" at bounding box center [291, 164] width 437 height 24
type input "*"
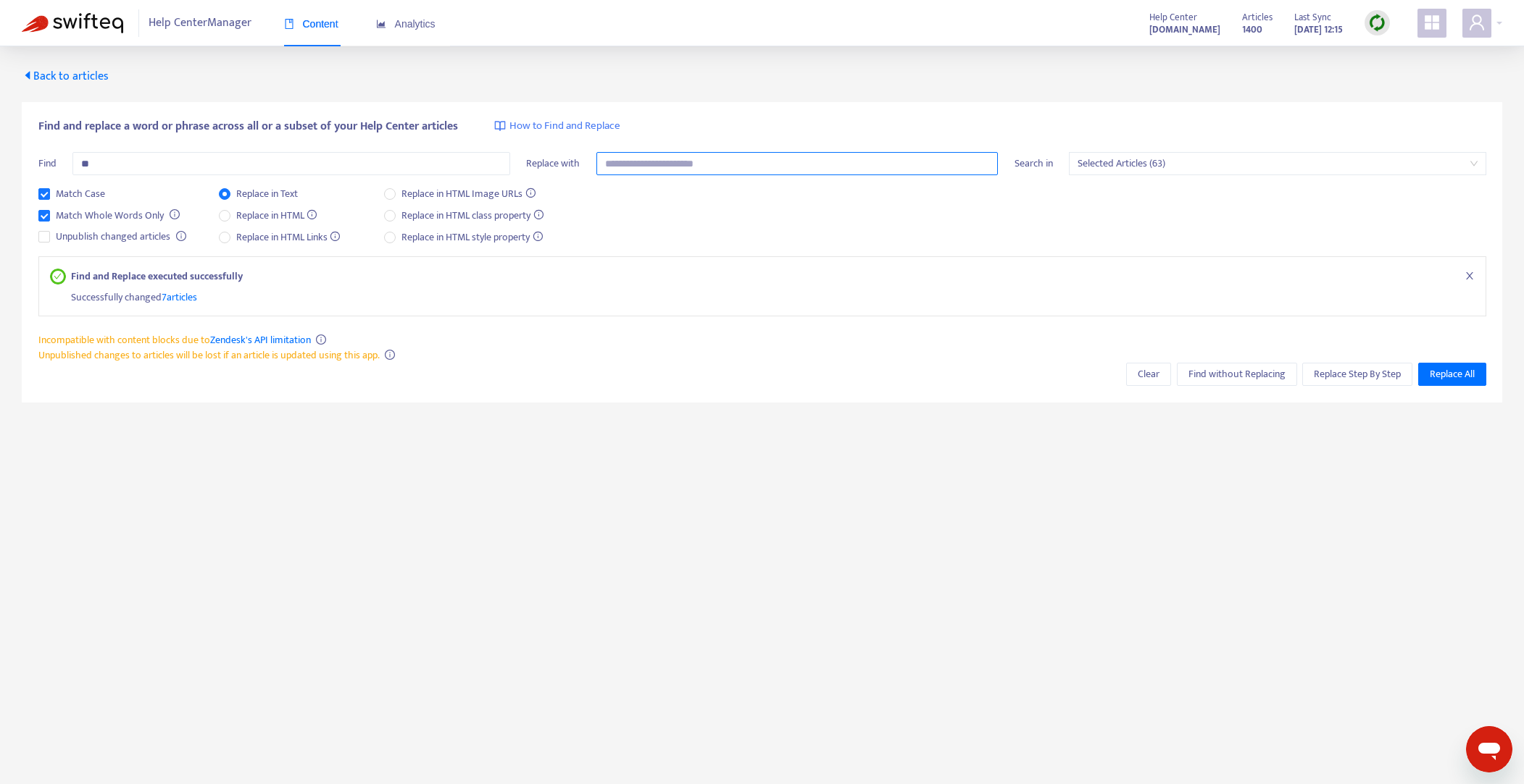
click at [614, 162] on input "text" at bounding box center [797, 164] width 402 height 24
click at [300, 170] on input "*" at bounding box center [291, 164] width 437 height 24
type input "*"
type input "***"
click at [697, 168] on input "text" at bounding box center [797, 164] width 402 height 24
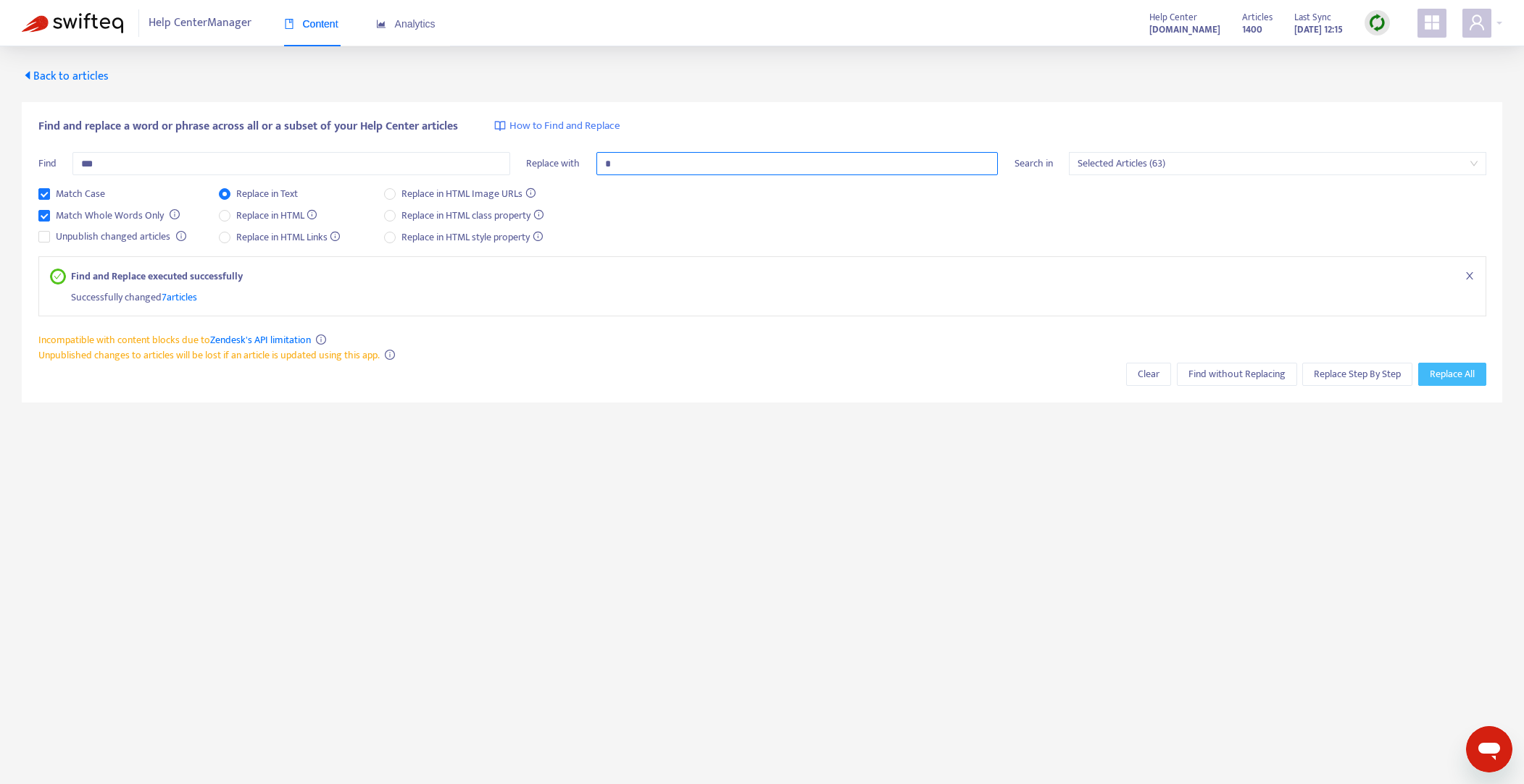
type input "*"
click at [1454, 378] on span "Replace All" at bounding box center [1451, 375] width 45 height 16
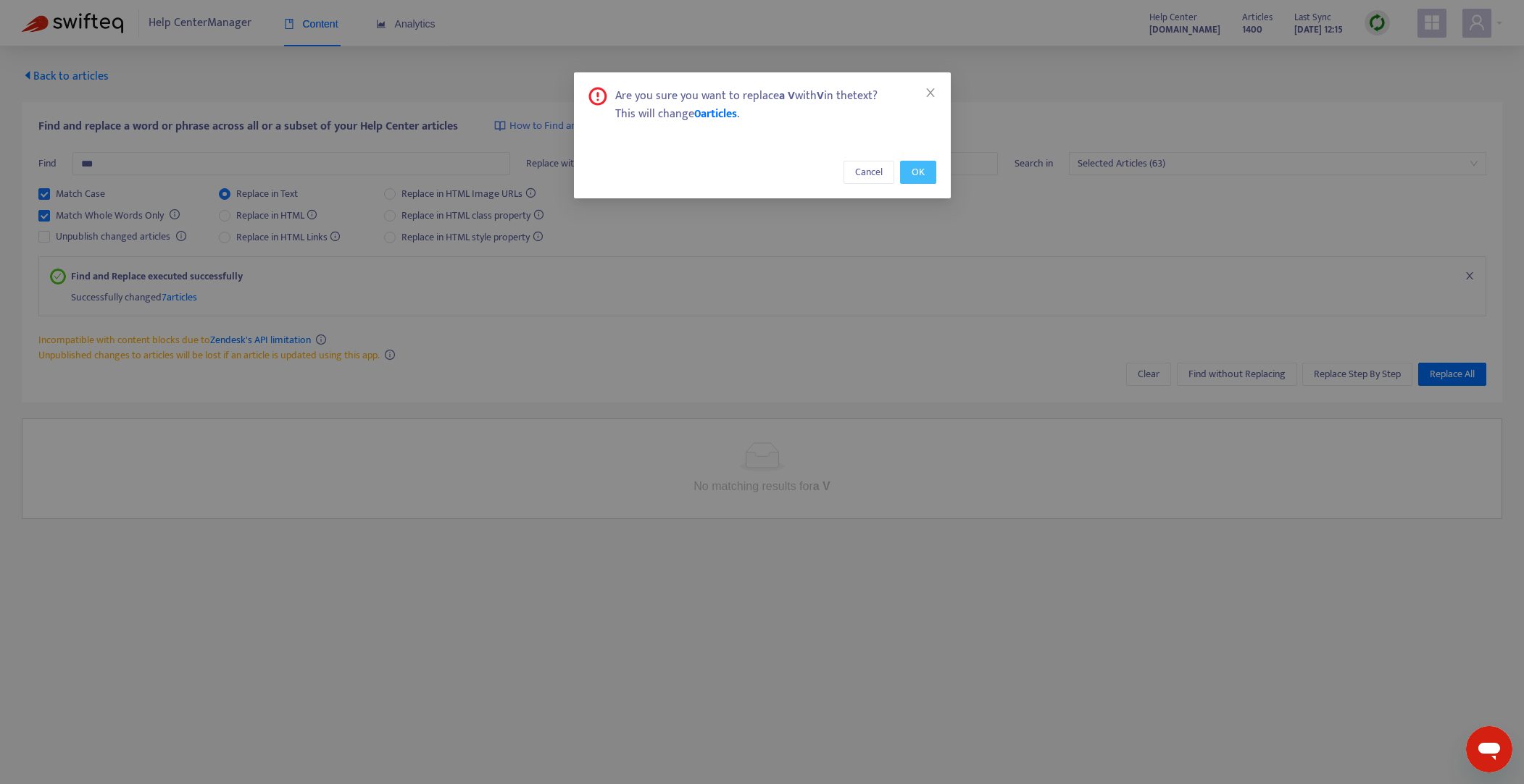
click at [914, 171] on span "OK" at bounding box center [918, 173] width 13 height 16
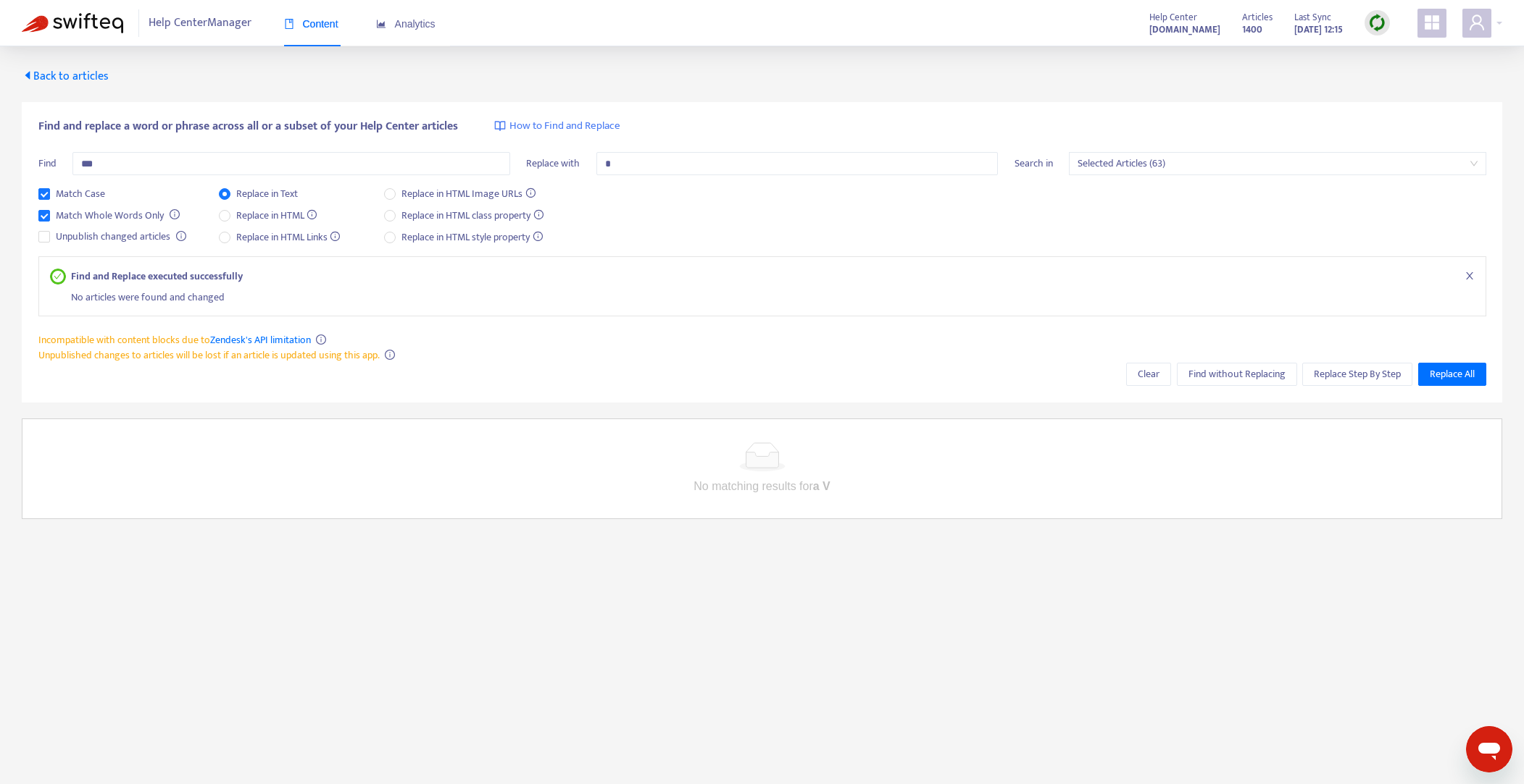
click at [55, 79] on span "Back to articles" at bounding box center [65, 76] width 87 height 20
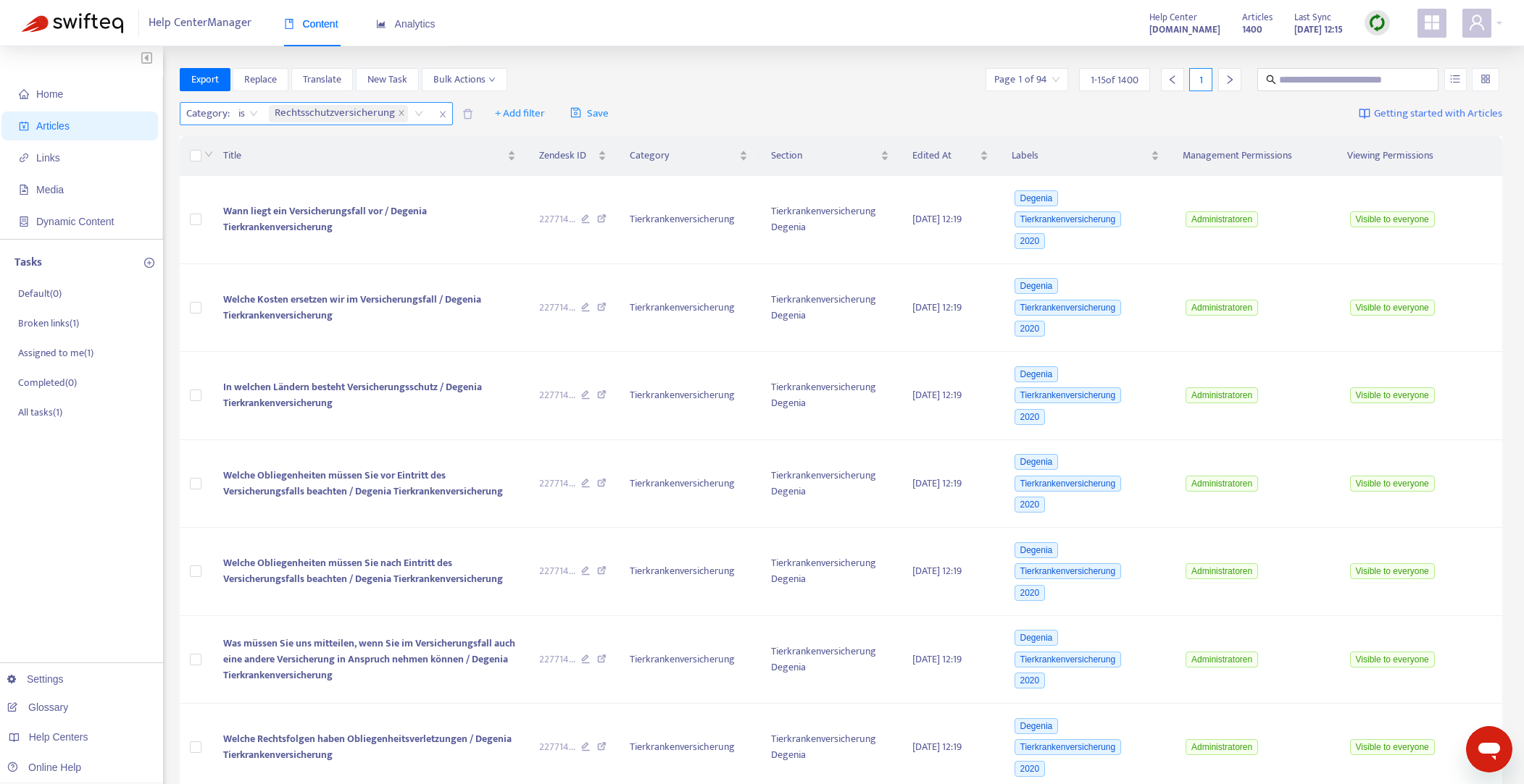
click at [440, 115] on icon "close" at bounding box center [443, 115] width 9 height 9
click at [223, 112] on span "+ Add filter" at bounding box center [219, 114] width 50 height 18
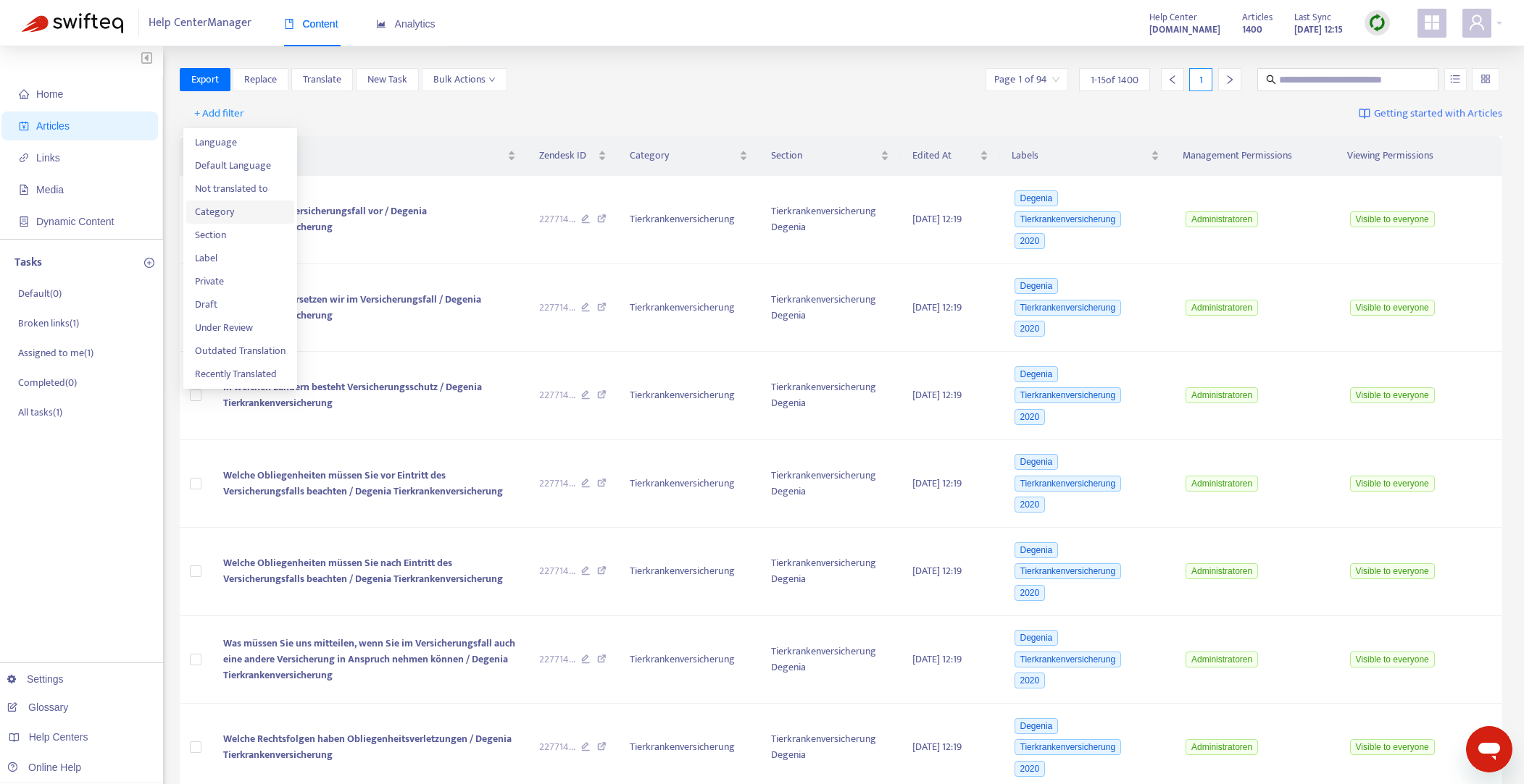
click at [237, 211] on span "Category" at bounding box center [240, 212] width 90 height 16
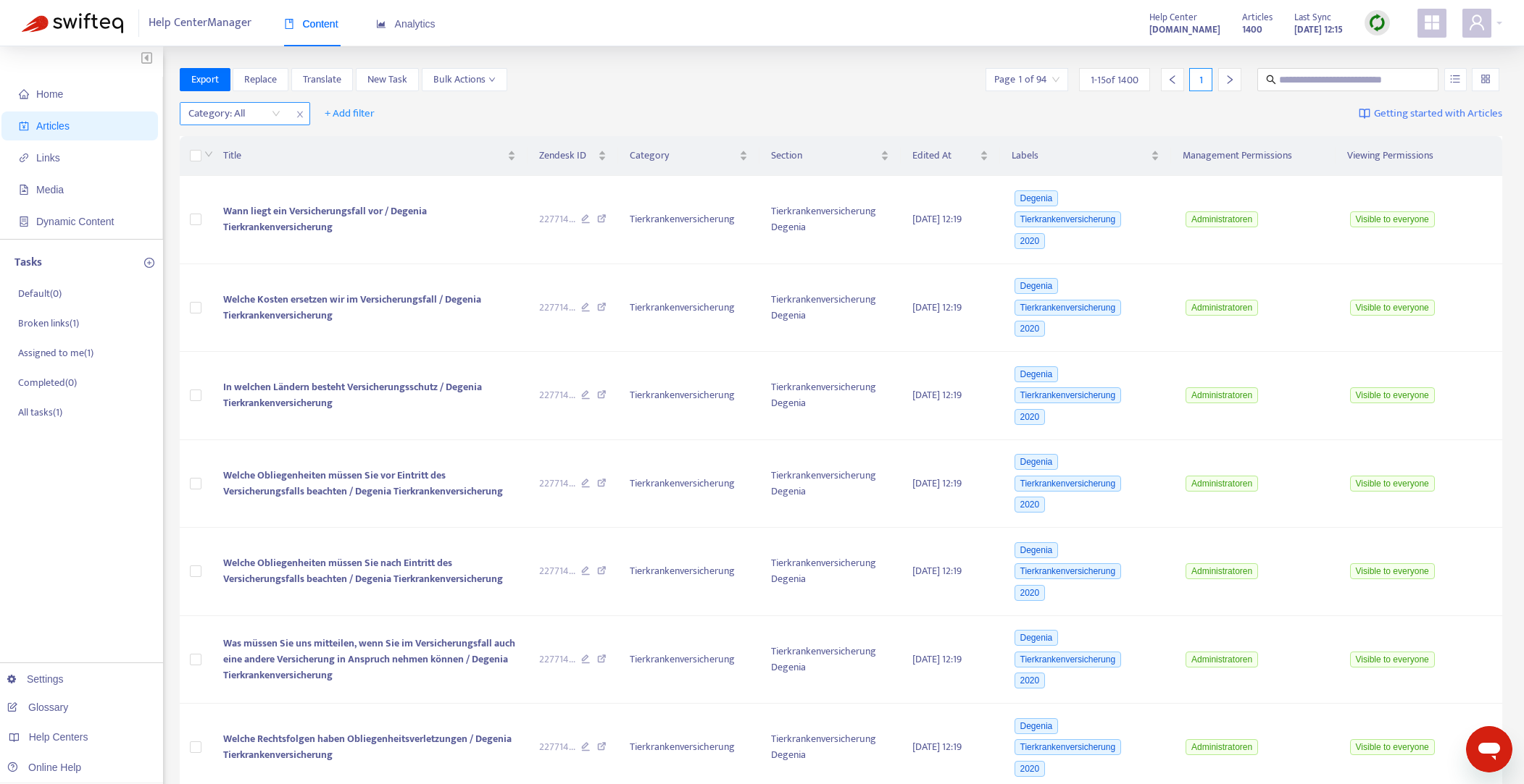
click at [273, 118] on div "Category: All" at bounding box center [234, 114] width 108 height 22
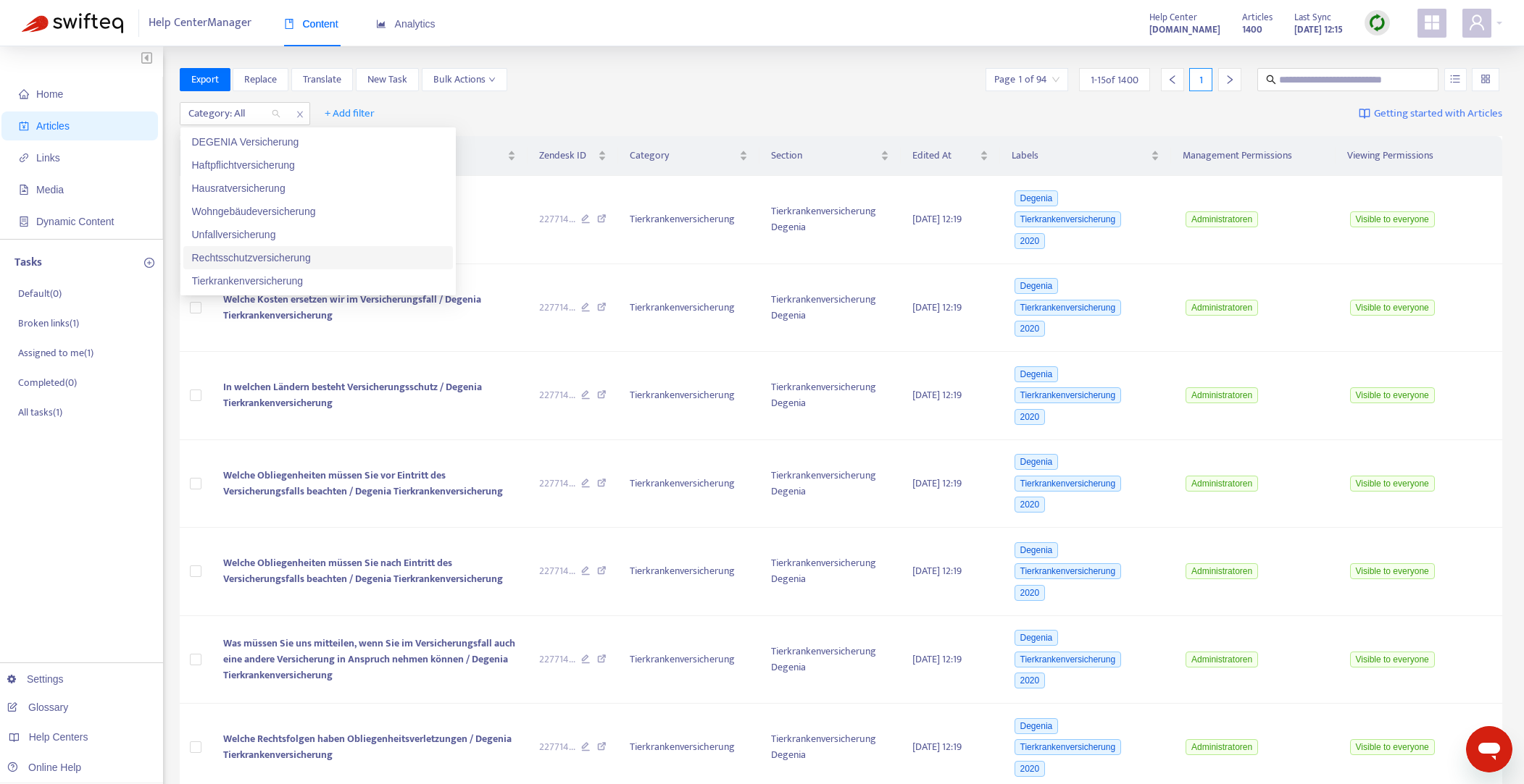
click at [240, 254] on div "Rechtsschutzversicherung" at bounding box center [318, 258] width 252 height 16
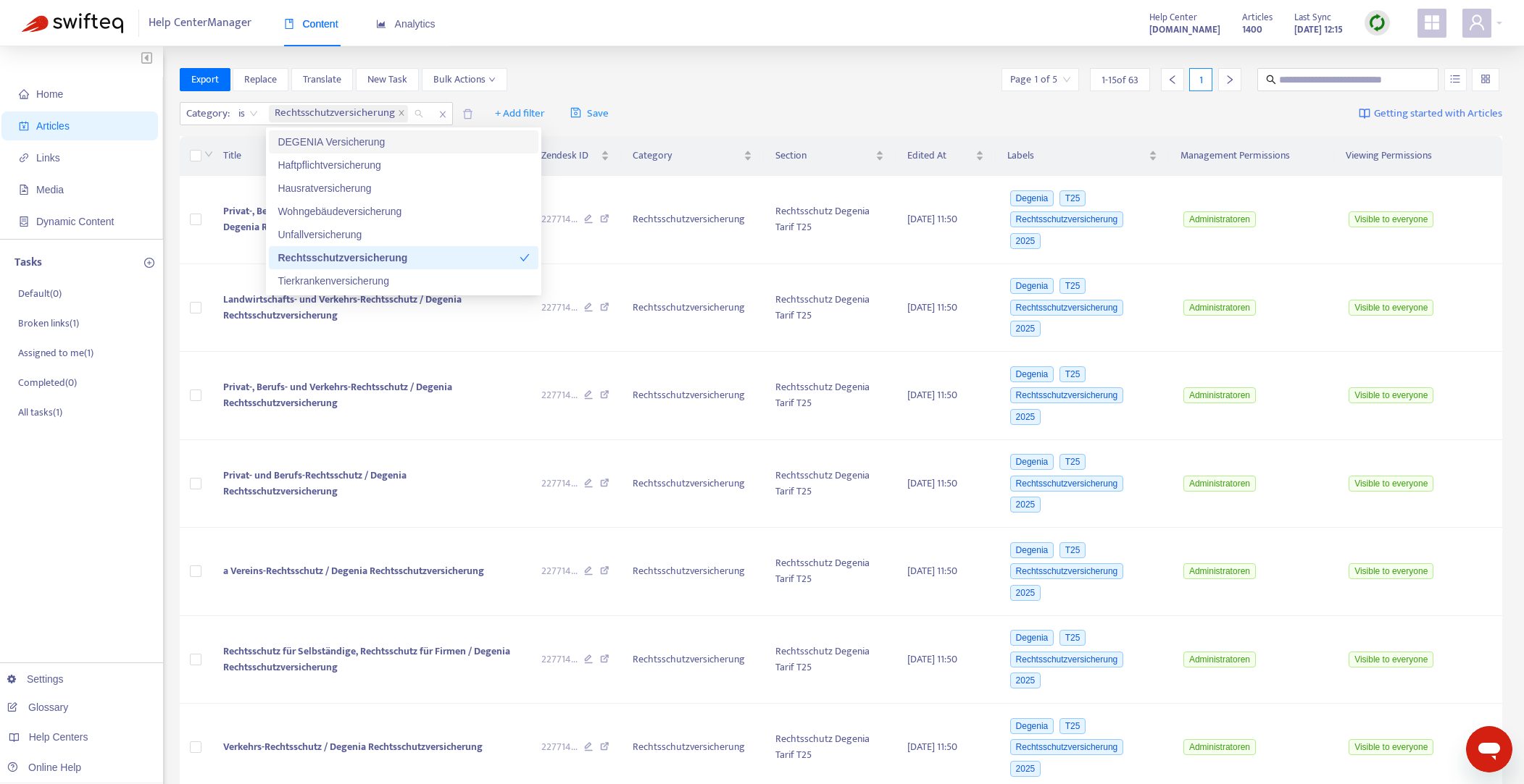
click at [718, 91] on div "Export Replace Translate New Task Bulk Actions Page 1 of 5 1 - 15 of 63 1" at bounding box center [841, 82] width 1323 height 29
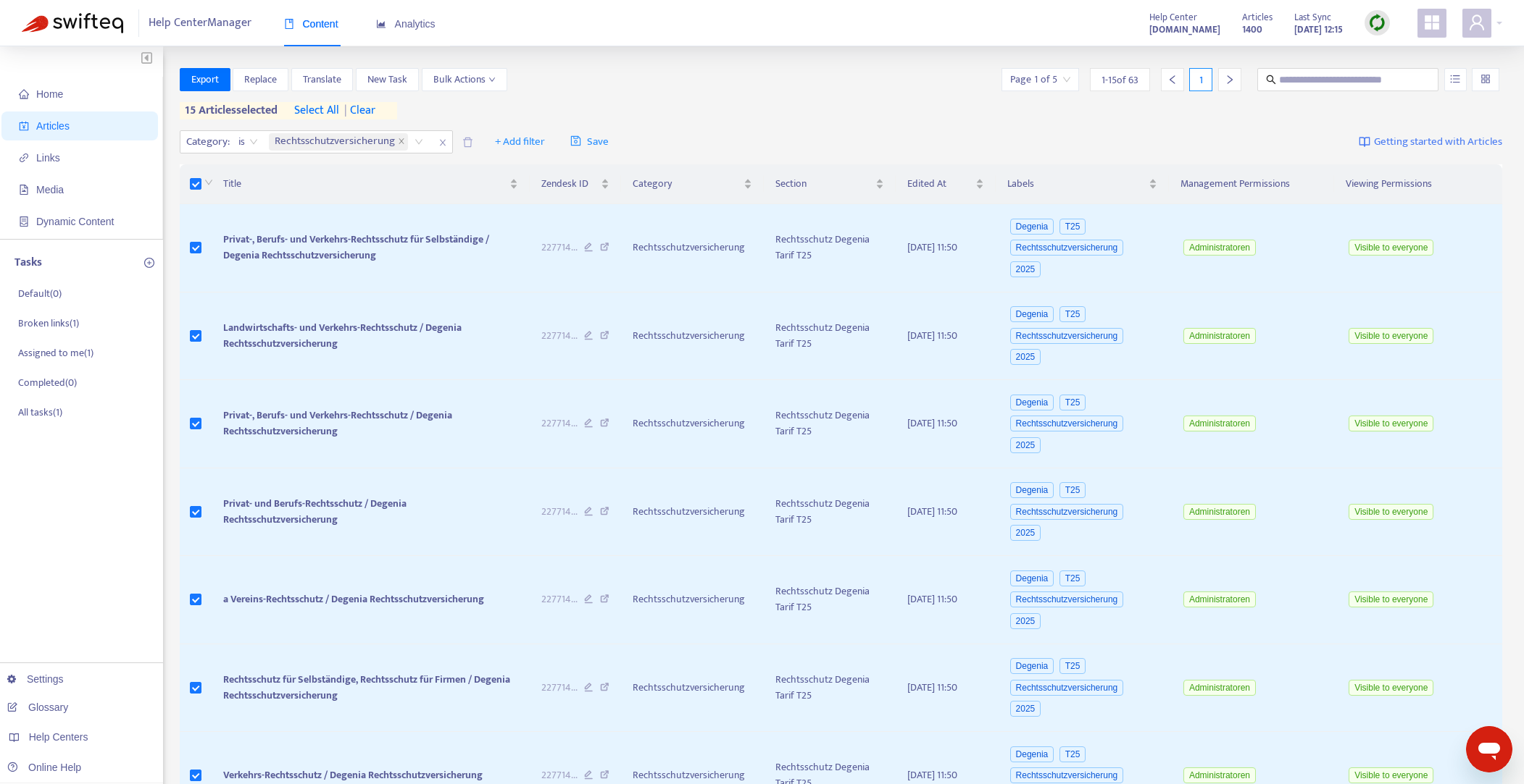
click at [313, 112] on span "select all" at bounding box center [316, 111] width 45 height 18
click at [264, 80] on span "Replace" at bounding box center [260, 80] width 32 height 16
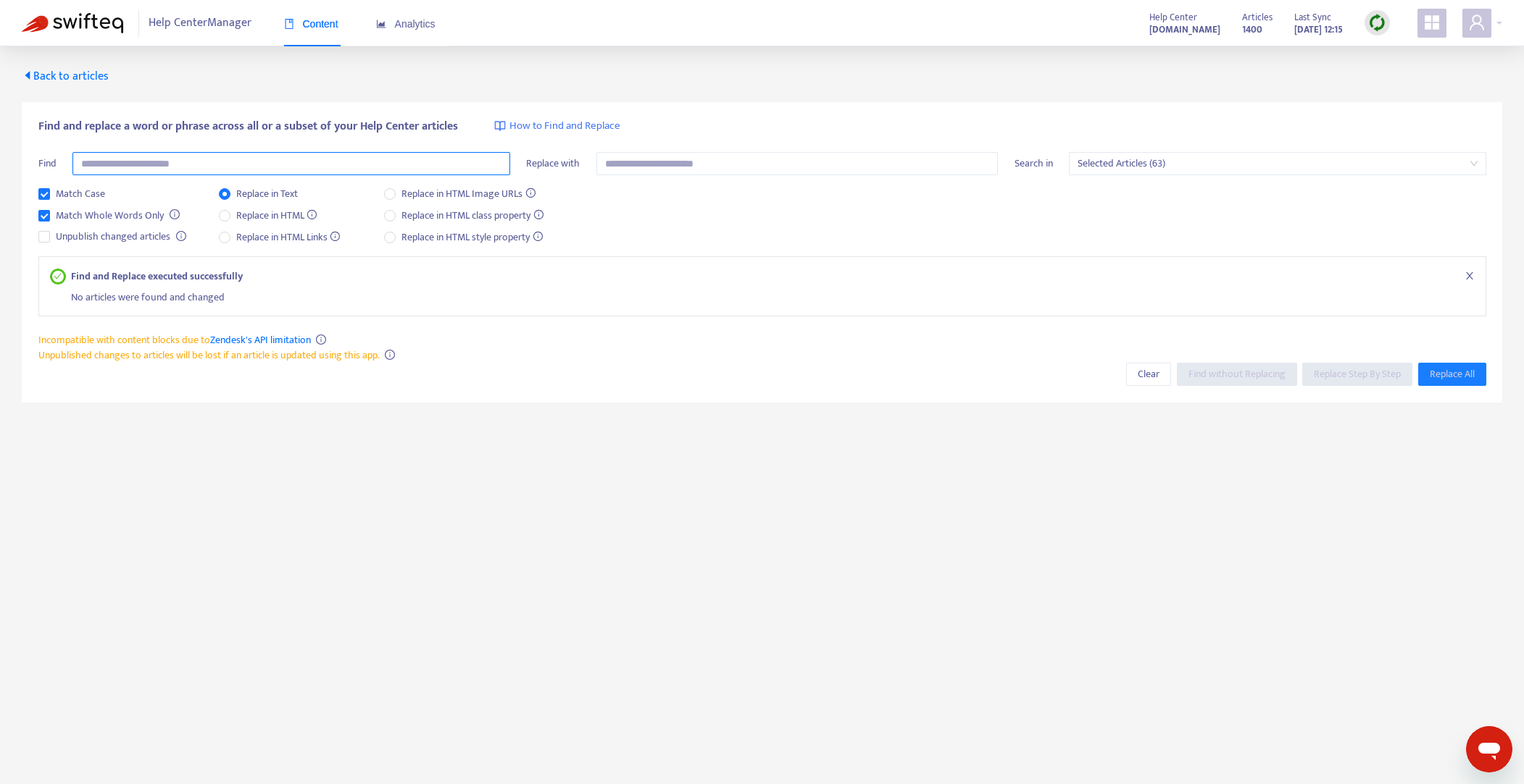
scroll to position [46, 0]
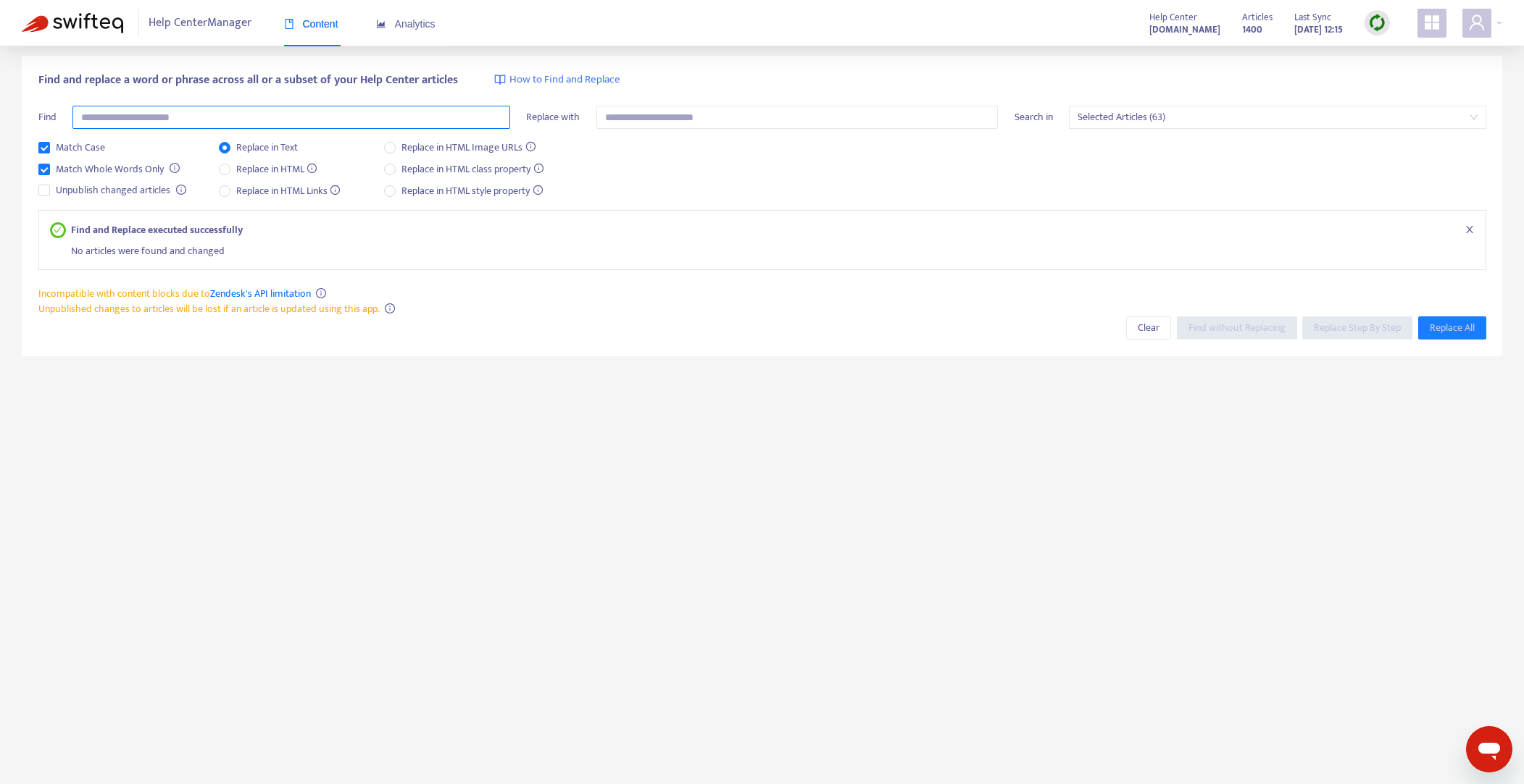
click at [283, 121] on input "text" at bounding box center [291, 118] width 437 height 24
type input "***"
click at [709, 121] on input "text" at bounding box center [797, 118] width 402 height 24
type input "*"
click at [1450, 326] on span "Replace All" at bounding box center [1451, 328] width 45 height 16
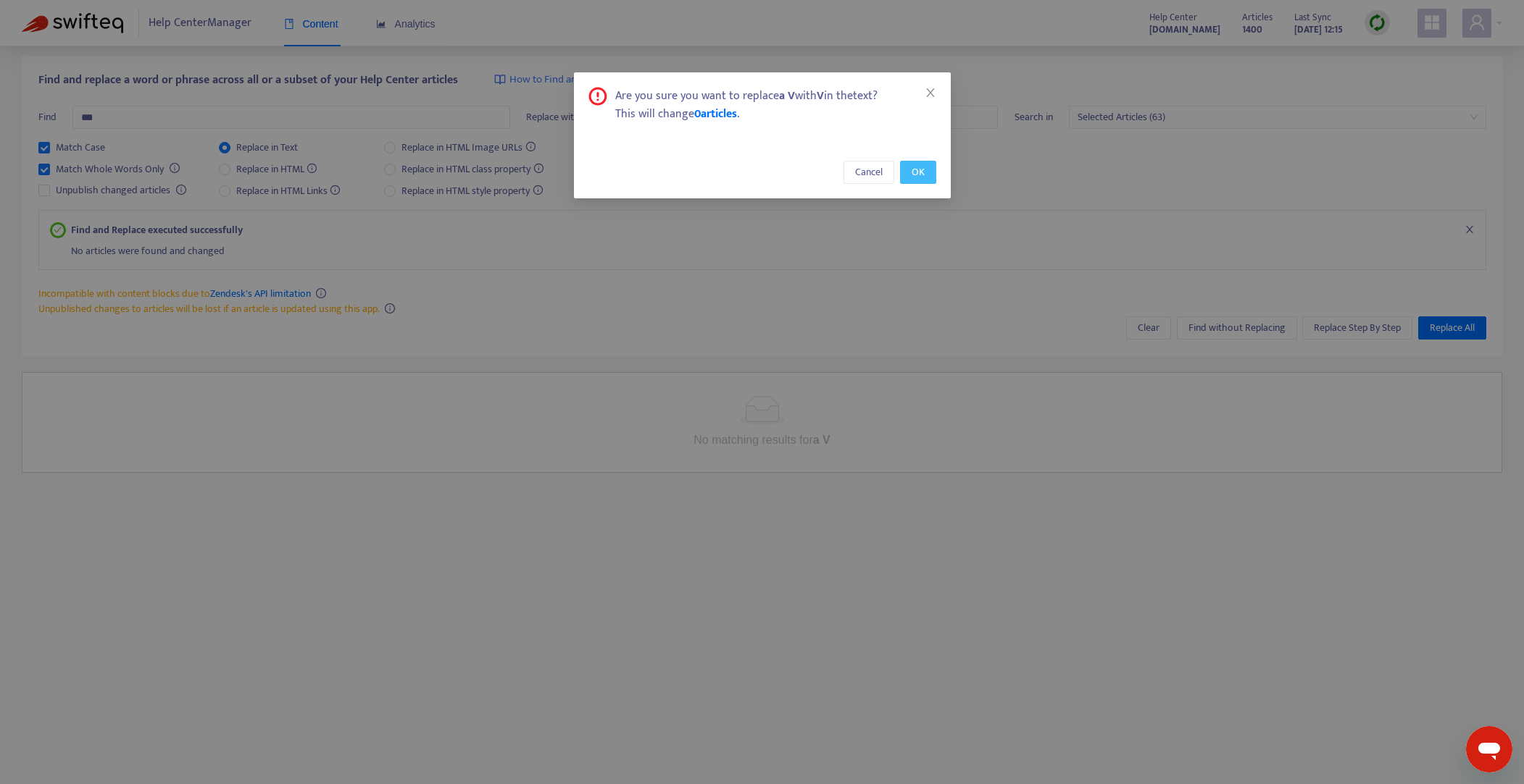
click at [906, 173] on button "OK" at bounding box center [917, 173] width 36 height 24
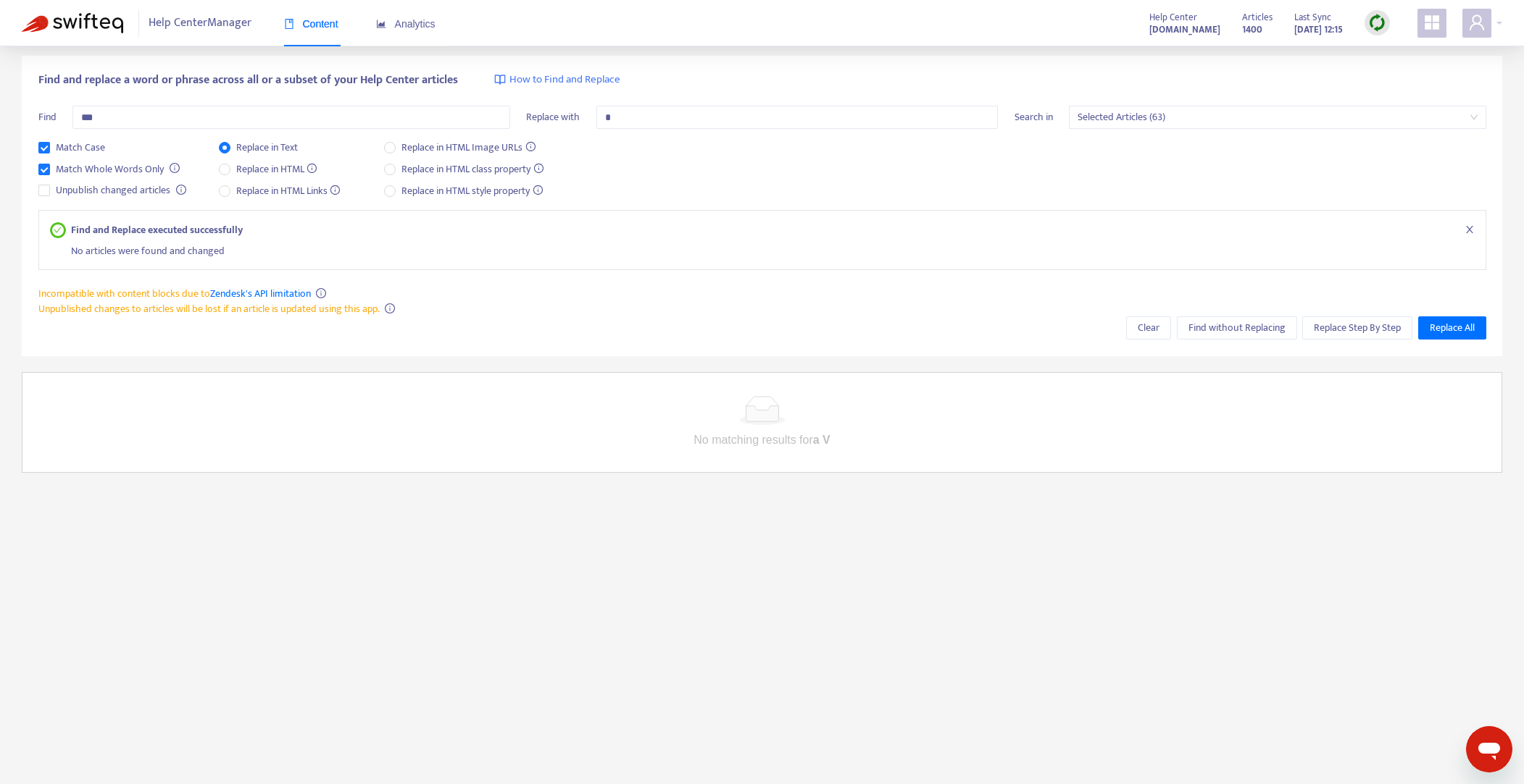
scroll to position [0, 0]
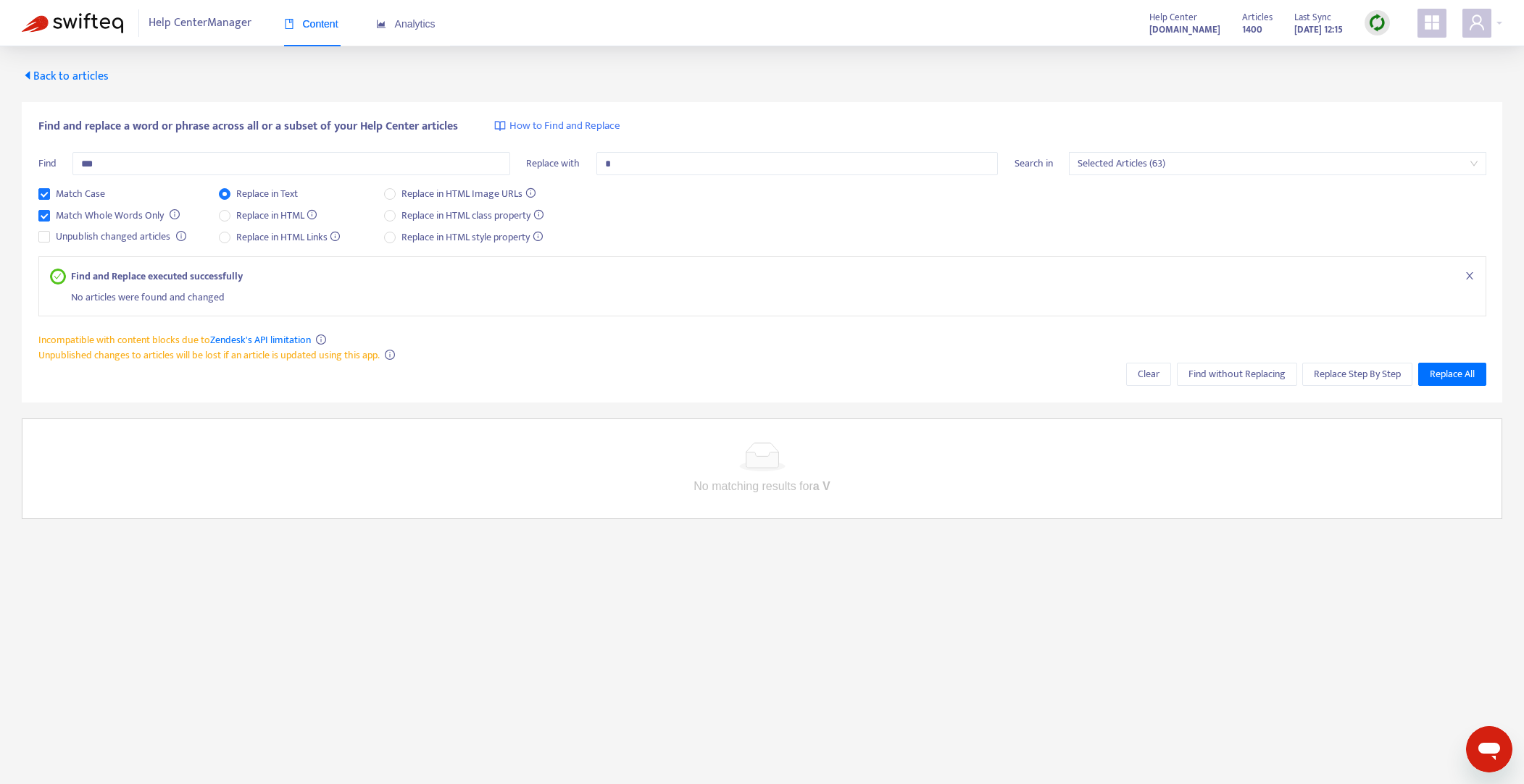
click at [61, 75] on span "Back to articles" at bounding box center [65, 76] width 87 height 20
